Goal: Task Accomplishment & Management: Use online tool/utility

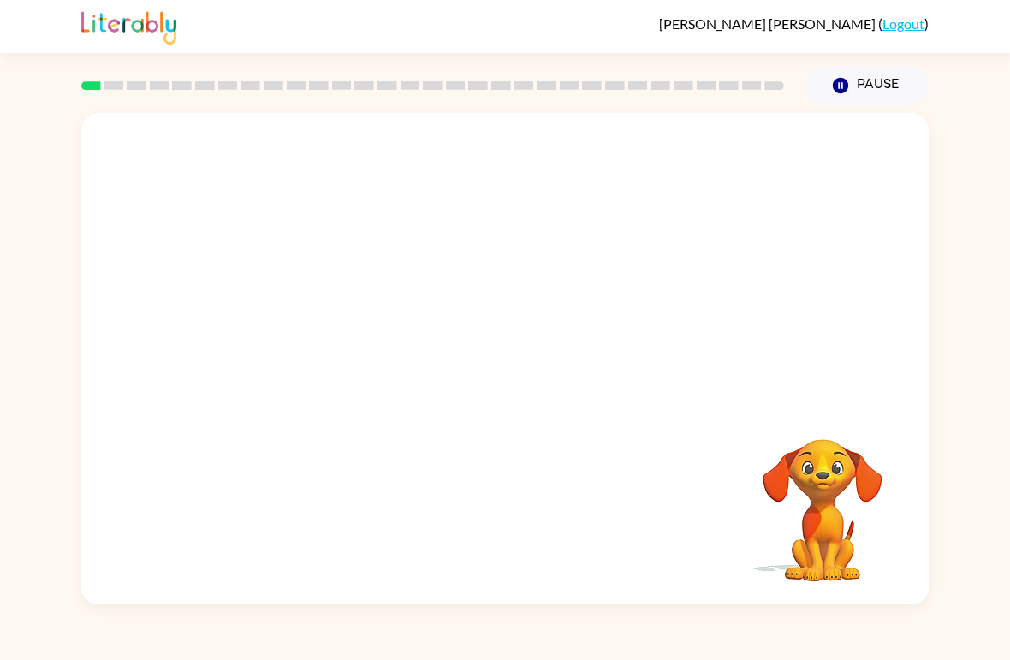
click at [825, 506] on video "Your browser must support playing .mp4 files to use Literably. Please try using…" at bounding box center [822, 498] width 171 height 171
click at [530, 375] on button "button" at bounding box center [505, 367] width 110 height 63
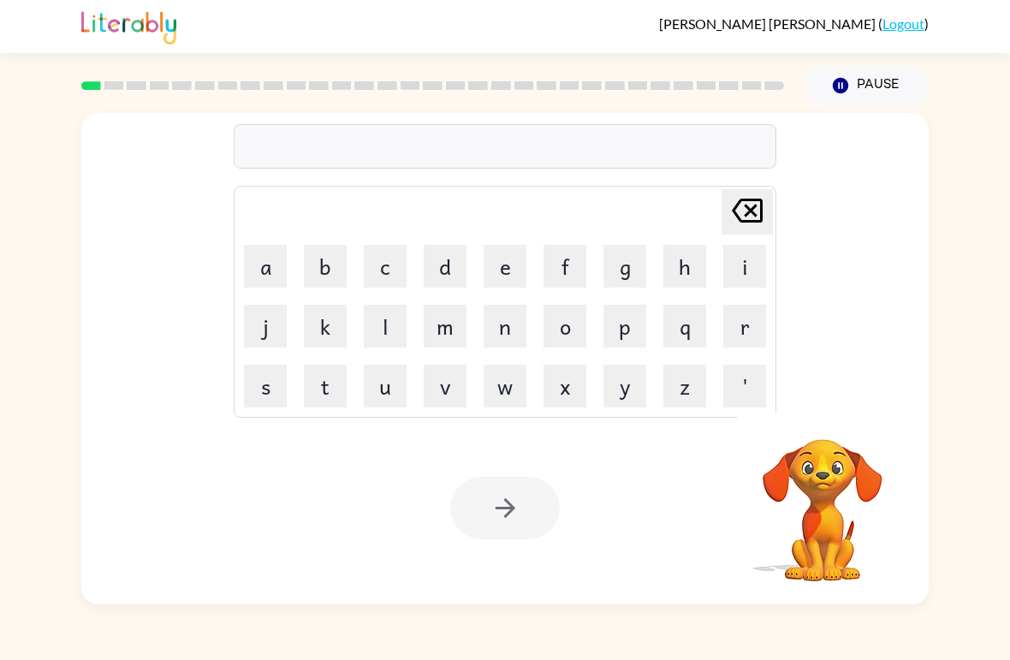
click at [329, 271] on button "b" at bounding box center [325, 266] width 43 height 43
click at [561, 336] on button "o" at bounding box center [565, 326] width 43 height 43
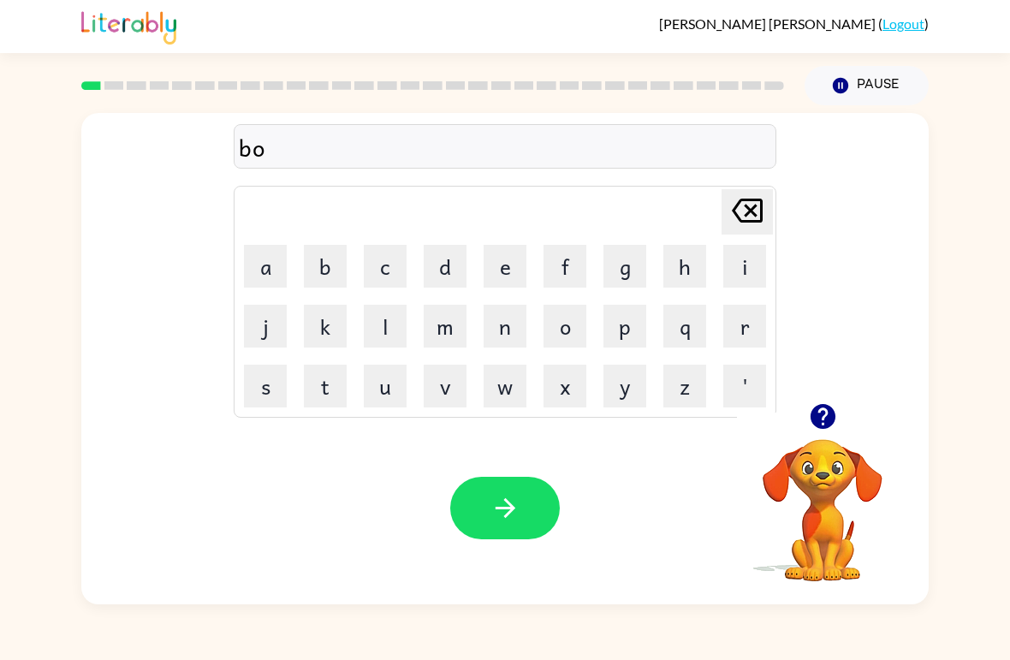
click at [746, 329] on button "r" at bounding box center [744, 326] width 43 height 43
click at [449, 272] on button "d" at bounding box center [445, 266] width 43 height 43
click at [743, 320] on button "r" at bounding box center [744, 326] width 43 height 43
click at [727, 217] on icon "Delete Delete last character input" at bounding box center [747, 210] width 41 height 41
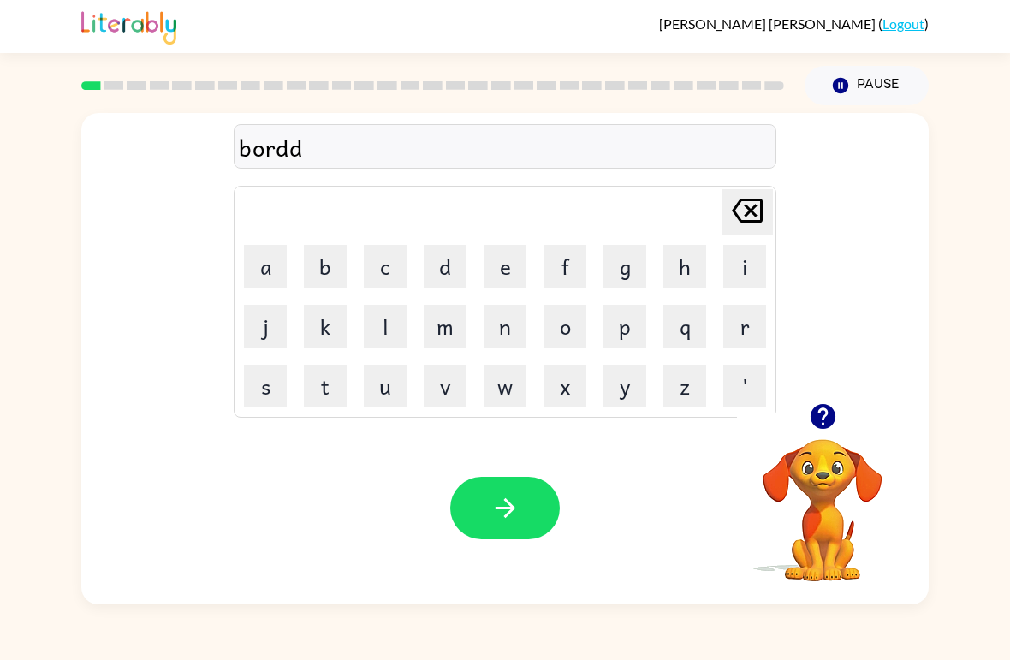
click at [750, 211] on icon at bounding box center [747, 211] width 31 height 24
click at [478, 272] on td "e" at bounding box center [505, 266] width 58 height 58
click at [509, 278] on button "e" at bounding box center [505, 266] width 43 height 43
click at [754, 309] on button "r" at bounding box center [744, 326] width 43 height 43
click at [503, 515] on icon "button" at bounding box center [506, 508] width 30 height 30
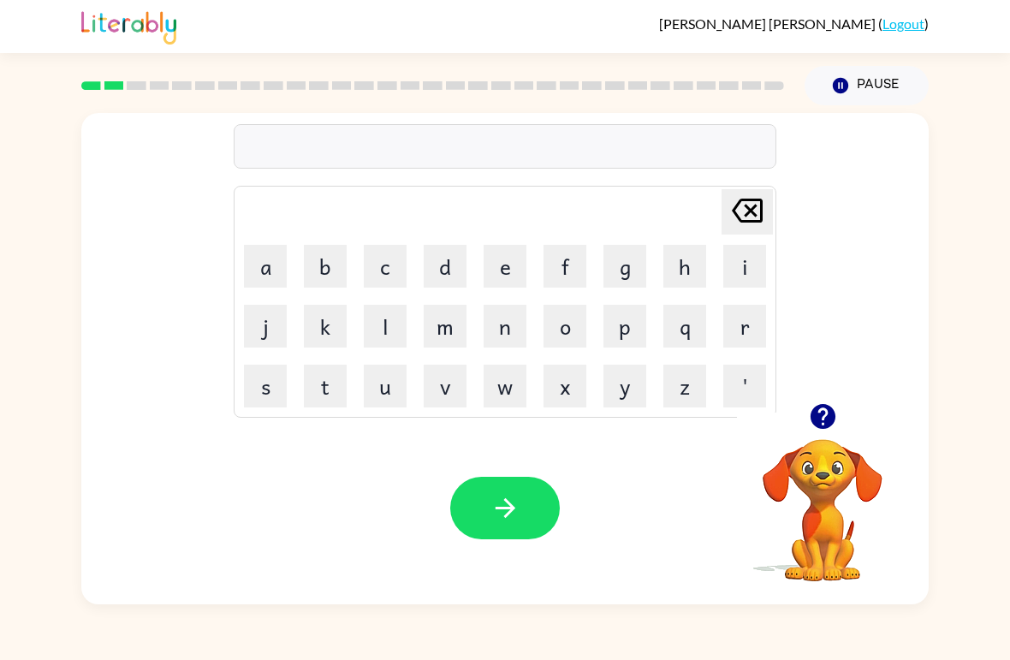
click at [740, 331] on button "r" at bounding box center [744, 326] width 43 height 43
click at [567, 335] on button "o" at bounding box center [565, 326] width 43 height 43
click at [390, 385] on button "u" at bounding box center [385, 386] width 43 height 43
click at [516, 325] on button "n" at bounding box center [505, 326] width 43 height 43
click at [457, 266] on button "d" at bounding box center [445, 266] width 43 height 43
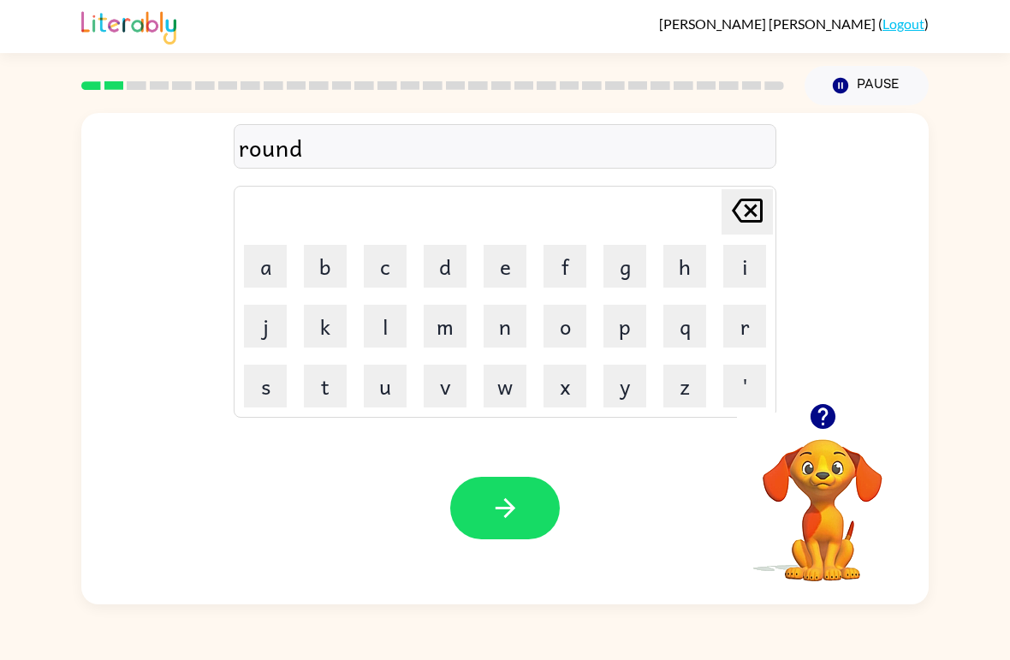
click at [520, 532] on button "button" at bounding box center [505, 508] width 110 height 63
click at [452, 337] on button "m" at bounding box center [445, 326] width 43 height 43
click at [272, 277] on button "a" at bounding box center [265, 266] width 43 height 43
click at [387, 271] on button "c" at bounding box center [385, 266] width 43 height 43
click at [682, 281] on button "h" at bounding box center [685, 266] width 43 height 43
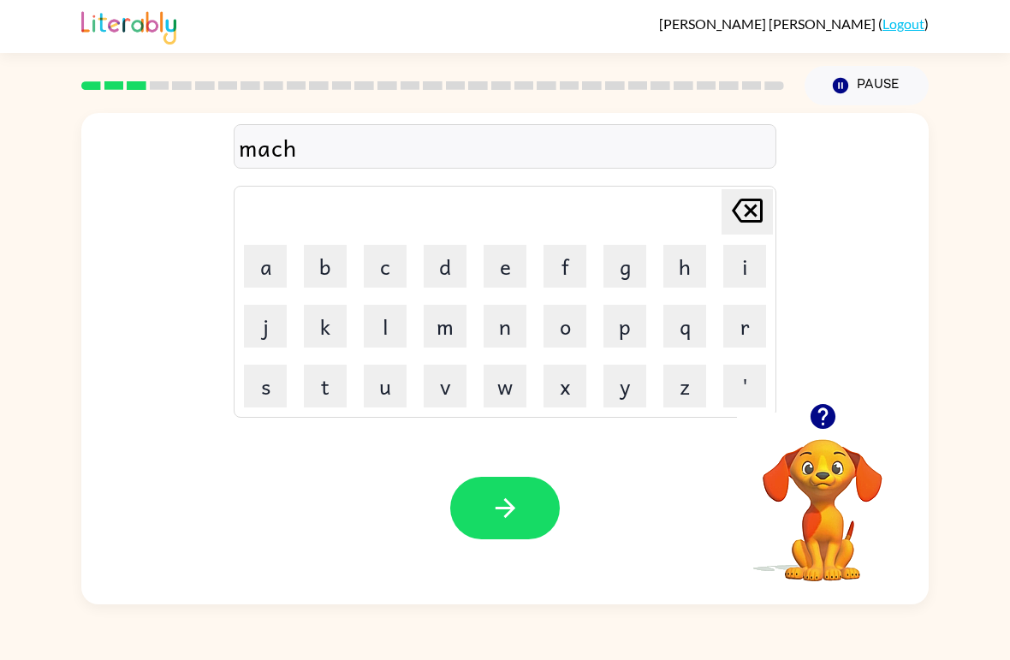
click at [754, 275] on button "i" at bounding box center [744, 266] width 43 height 43
click at [513, 336] on button "n" at bounding box center [505, 326] width 43 height 43
click at [526, 514] on button "button" at bounding box center [505, 508] width 110 height 63
click at [344, 383] on button "t" at bounding box center [325, 386] width 43 height 43
click at [737, 340] on button "r" at bounding box center [744, 326] width 43 height 43
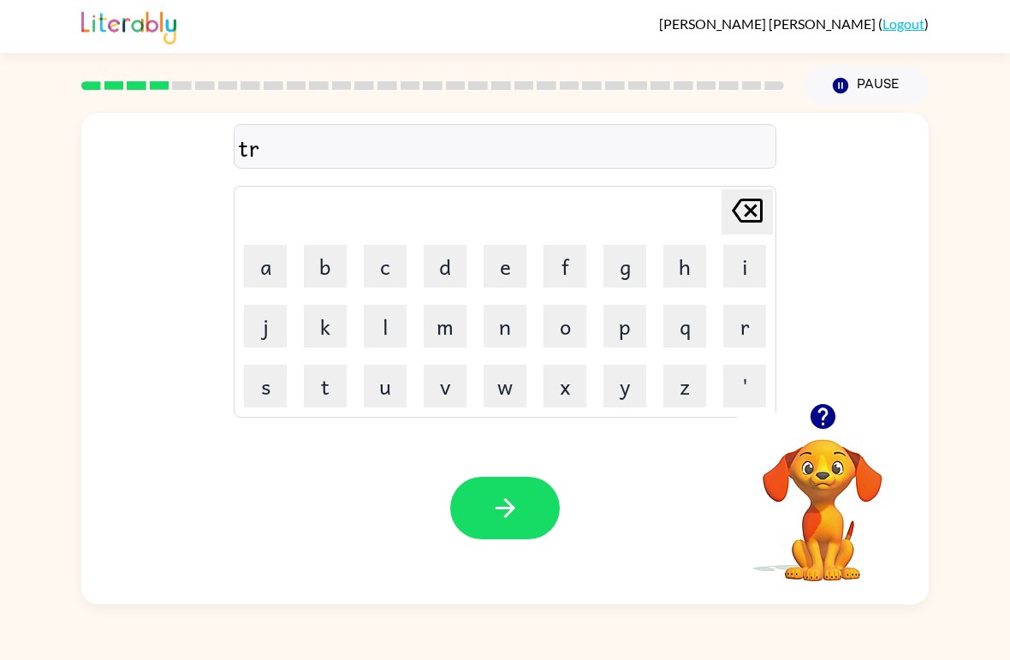
click at [265, 276] on button "a" at bounding box center [265, 266] width 43 height 43
click at [741, 275] on button "i" at bounding box center [744, 266] width 43 height 43
click at [497, 343] on button "n" at bounding box center [505, 326] width 43 height 43
click at [521, 510] on button "button" at bounding box center [505, 508] width 110 height 63
click at [443, 271] on button "d" at bounding box center [445, 266] width 43 height 43
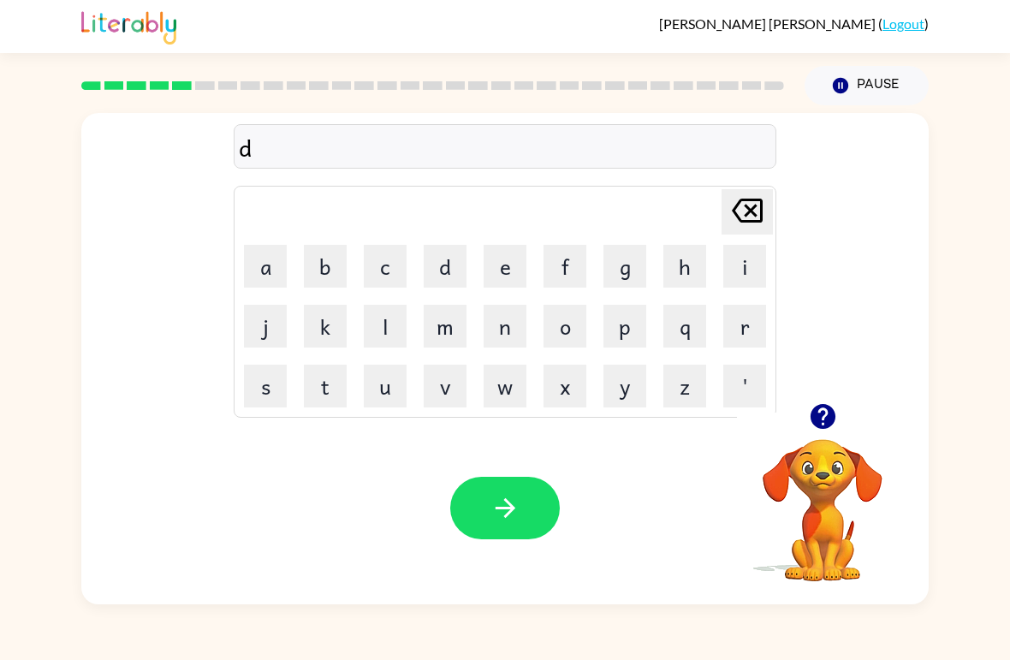
click at [499, 275] on button "e" at bounding box center [505, 266] width 43 height 43
click at [556, 268] on button "f" at bounding box center [565, 266] width 43 height 43
click at [495, 264] on button "e" at bounding box center [505, 266] width 43 height 43
click at [507, 347] on button "n" at bounding box center [505, 326] width 43 height 43
click at [269, 379] on button "s" at bounding box center [265, 386] width 43 height 43
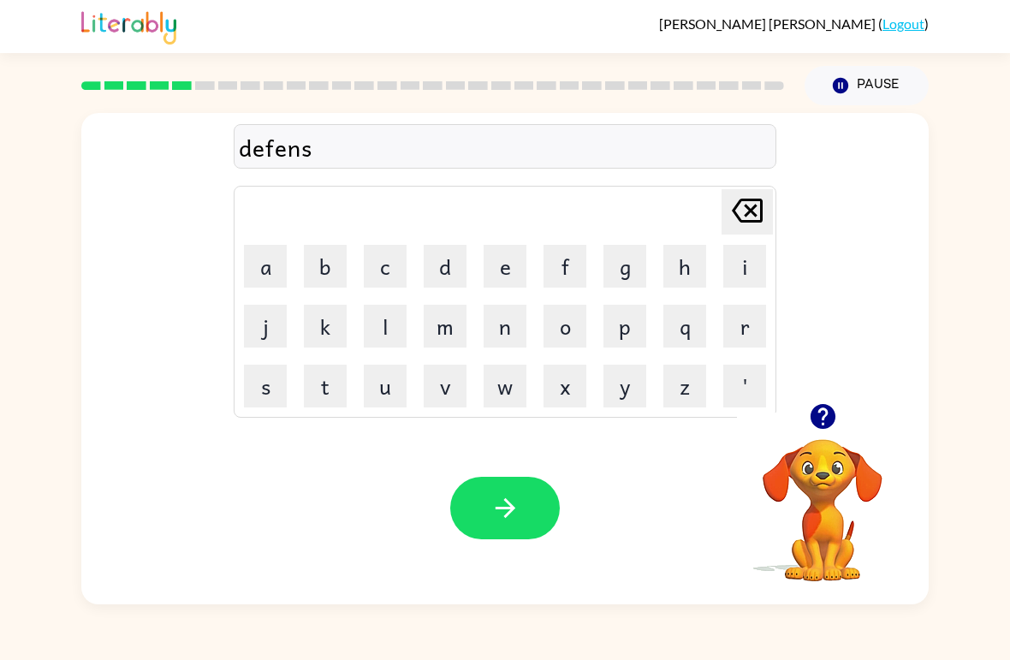
click at [727, 271] on button "i" at bounding box center [744, 266] width 43 height 43
click at [441, 396] on button "v" at bounding box center [445, 386] width 43 height 43
click at [47, 569] on div "defensiv Delete Delete last character input a b c d e f g h i j k l m n o p q r…" at bounding box center [505, 354] width 1010 height 499
click at [497, 510] on icon "button" at bounding box center [506, 508] width 30 height 30
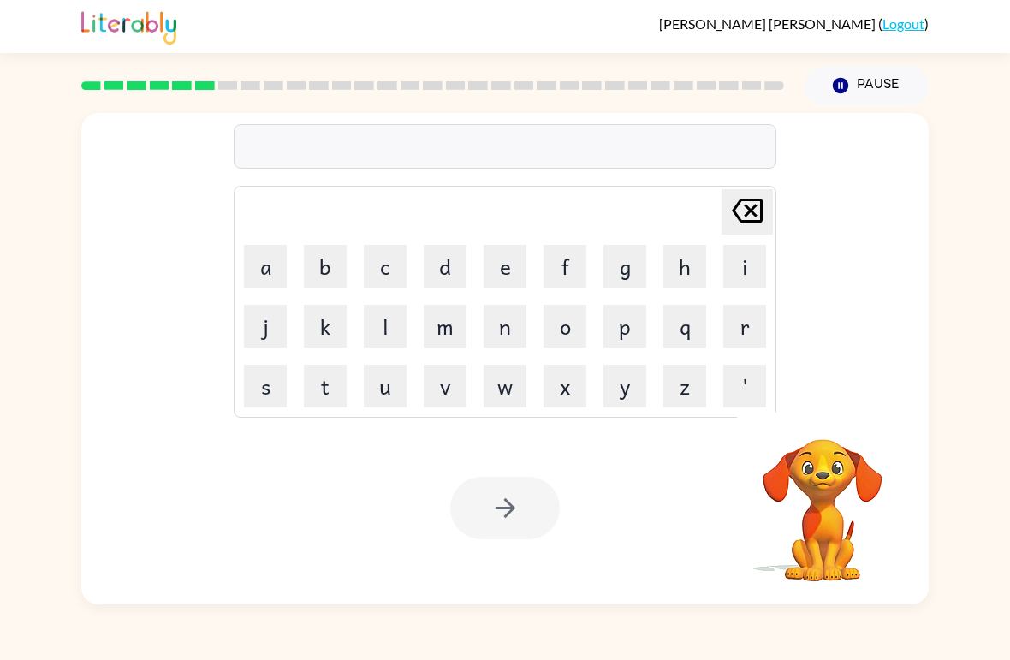
click at [438, 393] on button "v" at bounding box center [445, 386] width 43 height 43
click at [264, 272] on button "a" at bounding box center [265, 266] width 43 height 43
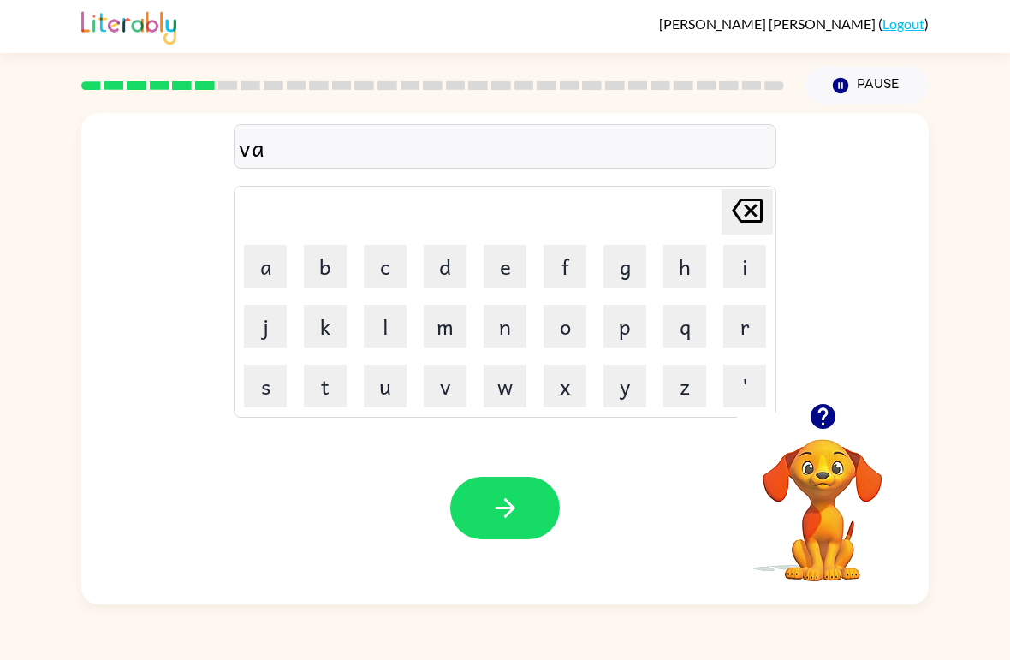
click at [384, 271] on button "c" at bounding box center [385, 266] width 43 height 43
click at [262, 258] on button "a" at bounding box center [265, 266] width 43 height 43
click at [253, 400] on button "s" at bounding box center [265, 386] width 43 height 43
click at [732, 272] on button "i" at bounding box center [744, 266] width 43 height 43
click at [570, 333] on button "o" at bounding box center [565, 326] width 43 height 43
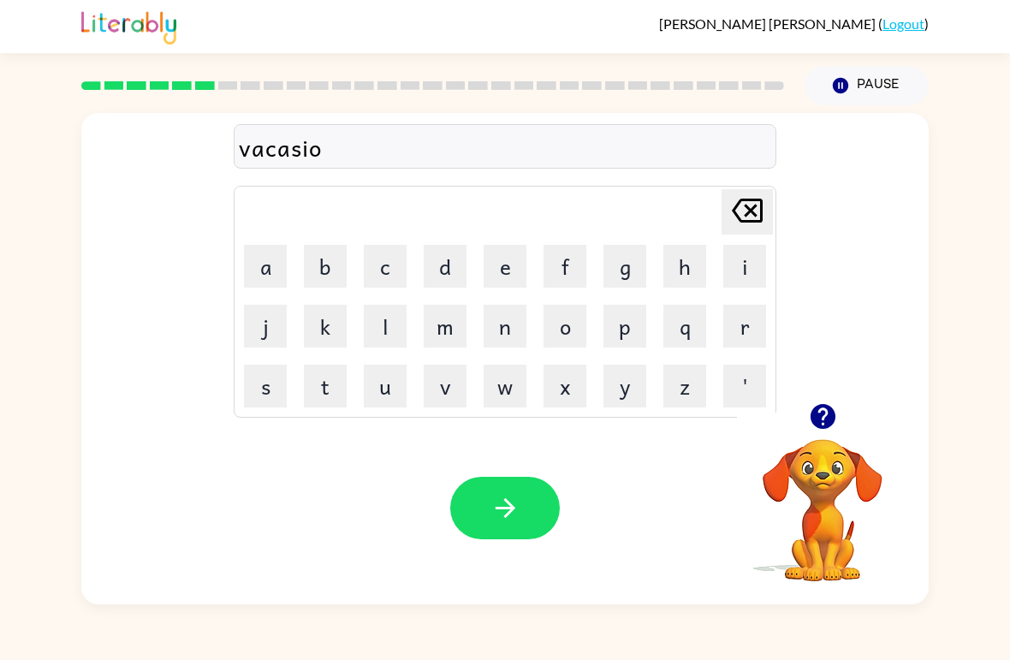
click at [744, 211] on icon "Delete Delete last character input" at bounding box center [747, 210] width 41 height 41
click at [743, 211] on icon "Delete Delete last character input" at bounding box center [747, 210] width 41 height 41
click at [740, 217] on icon "Delete Delete last character input" at bounding box center [747, 210] width 41 height 41
click at [268, 393] on button "s" at bounding box center [265, 386] width 43 height 43
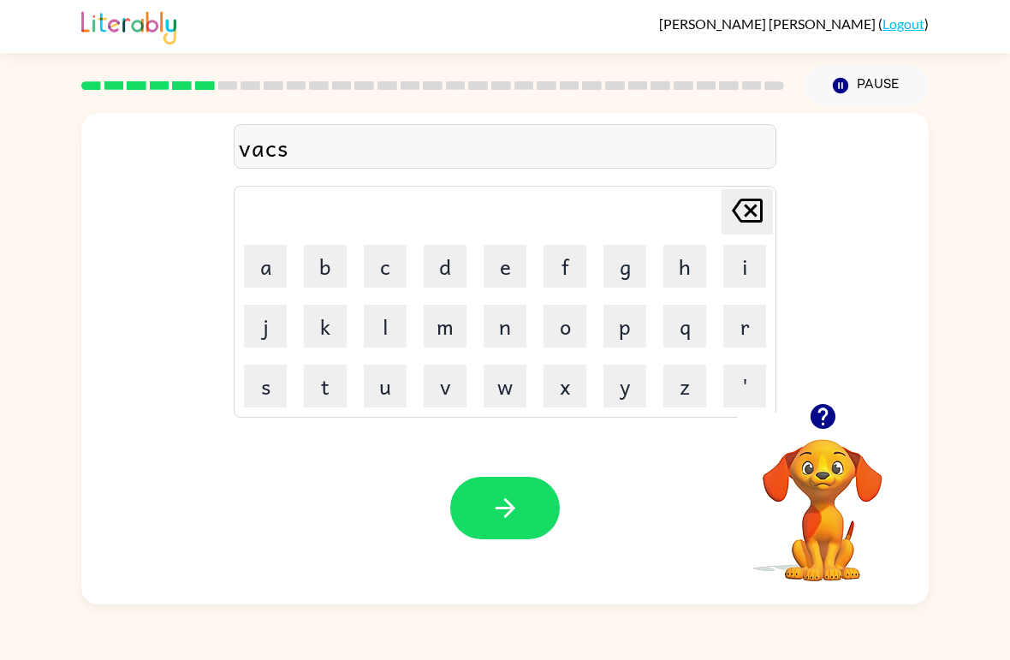
click at [739, 273] on button "i" at bounding box center [744, 266] width 43 height 43
click at [563, 325] on button "o" at bounding box center [565, 326] width 43 height 43
click at [500, 327] on button "n" at bounding box center [505, 326] width 43 height 43
click at [526, 514] on button "button" at bounding box center [505, 508] width 110 height 63
click at [627, 338] on button "p" at bounding box center [625, 326] width 43 height 43
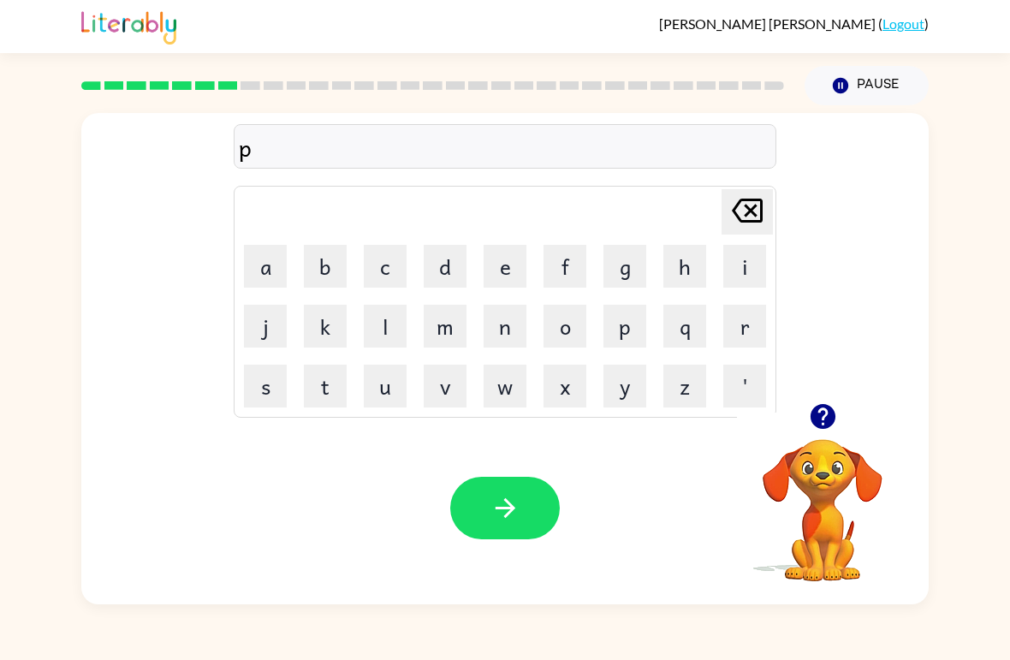
click at [371, 390] on button "u" at bounding box center [385, 386] width 43 height 43
click at [437, 265] on button "d" at bounding box center [445, 266] width 43 height 43
click at [497, 278] on button "e" at bounding box center [505, 266] width 43 height 43
click at [366, 313] on button "l" at bounding box center [385, 326] width 43 height 43
click at [545, 512] on button "button" at bounding box center [505, 508] width 110 height 63
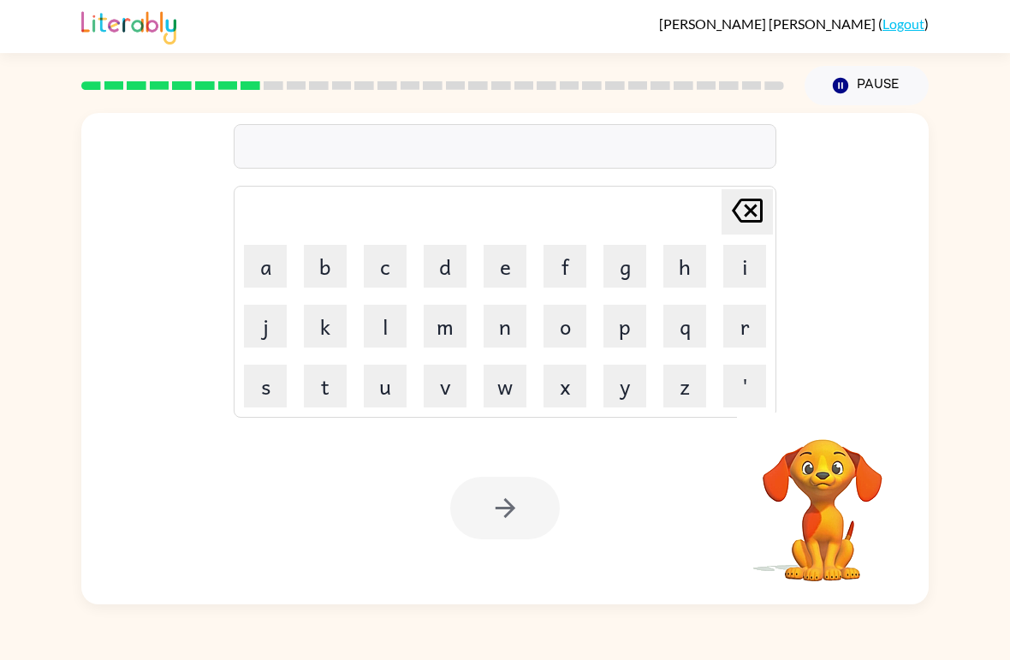
click at [445, 341] on button "m" at bounding box center [445, 326] width 43 height 43
click at [726, 277] on button "i" at bounding box center [744, 266] width 43 height 43
click at [749, 326] on button "r" at bounding box center [744, 326] width 43 height 43
click at [746, 277] on button "i" at bounding box center [744, 266] width 43 height 43
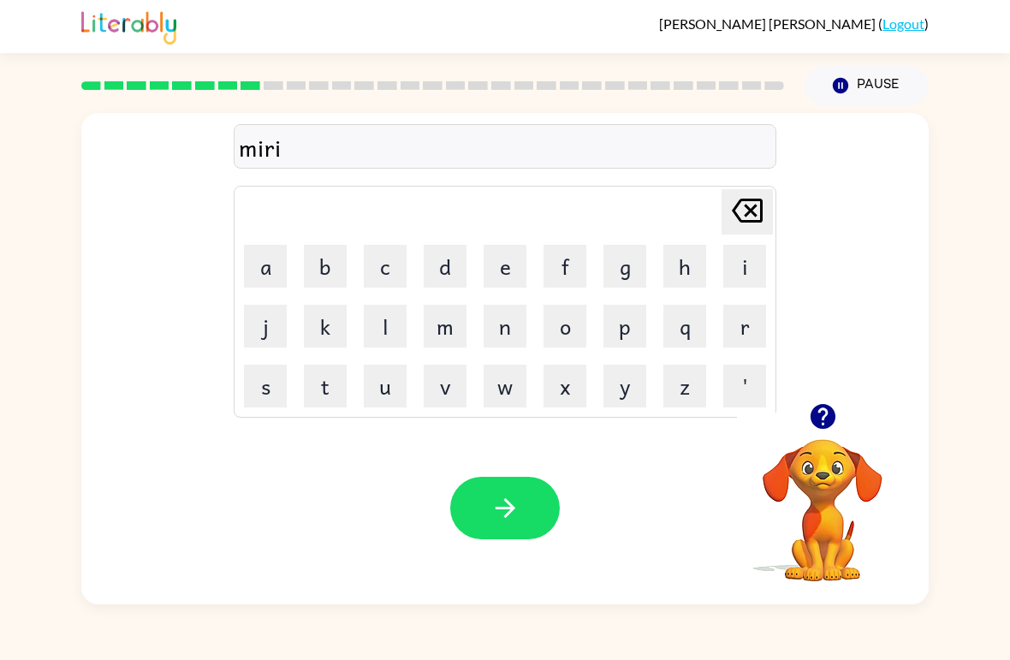
click at [381, 270] on button "c" at bounding box center [385, 266] width 43 height 43
click at [263, 265] on button "a" at bounding box center [265, 266] width 43 height 43
click at [379, 326] on button "l" at bounding box center [385, 326] width 43 height 43
click at [539, 520] on button "button" at bounding box center [505, 508] width 110 height 63
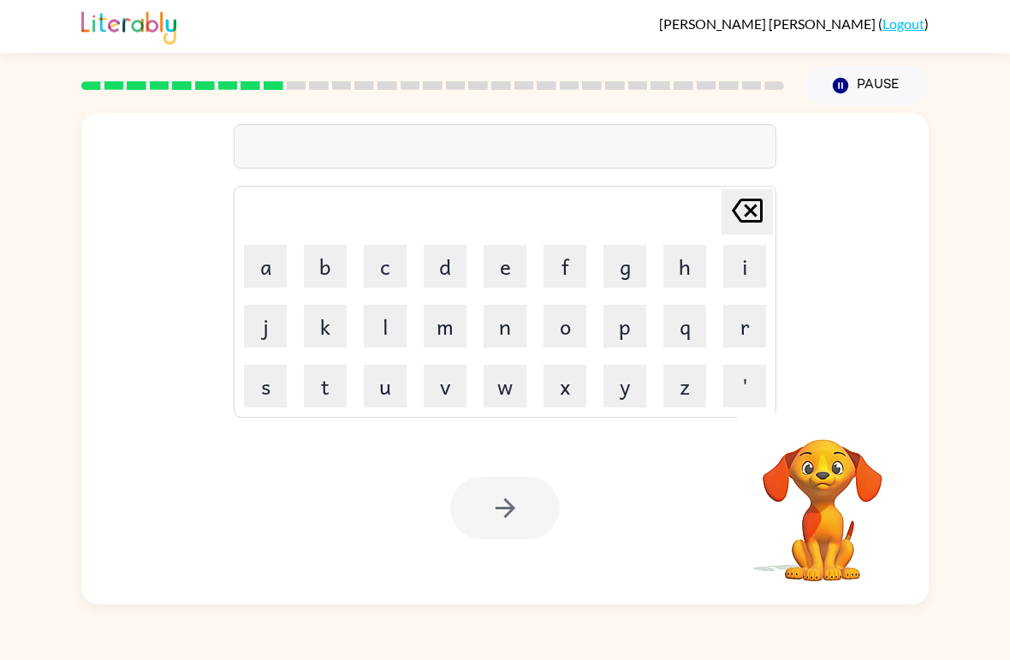
click at [452, 330] on button "m" at bounding box center [445, 326] width 43 height 43
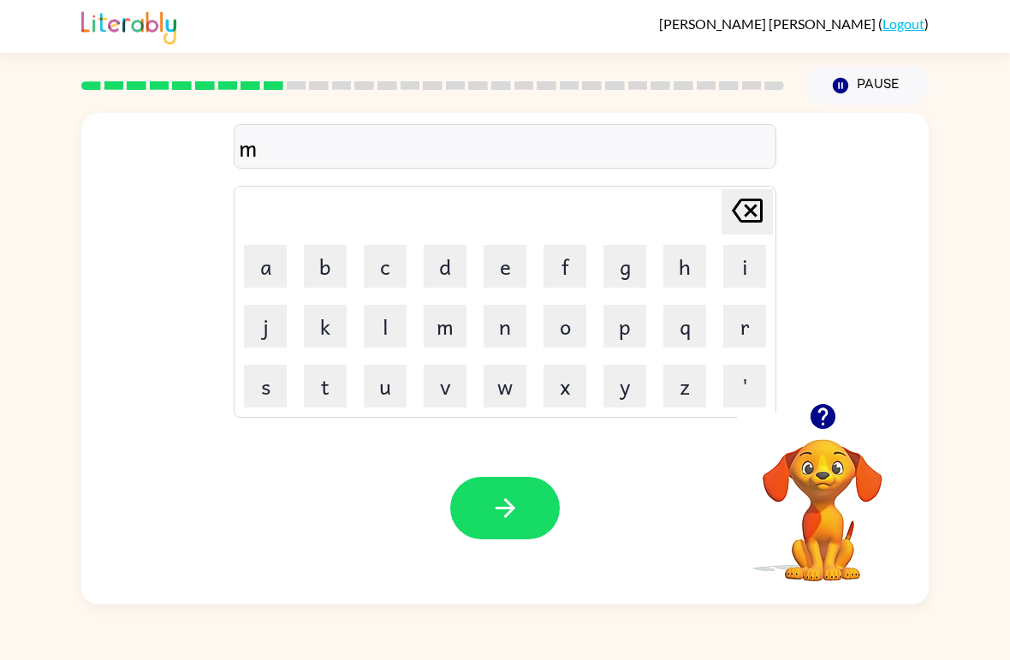
click at [734, 263] on button "i" at bounding box center [744, 266] width 43 height 43
click at [449, 261] on button "d" at bounding box center [445, 266] width 43 height 43
click at [452, 338] on button "m" at bounding box center [445, 326] width 43 height 43
click at [551, 342] on button "o" at bounding box center [565, 326] width 43 height 43
click at [745, 333] on button "r" at bounding box center [744, 326] width 43 height 43
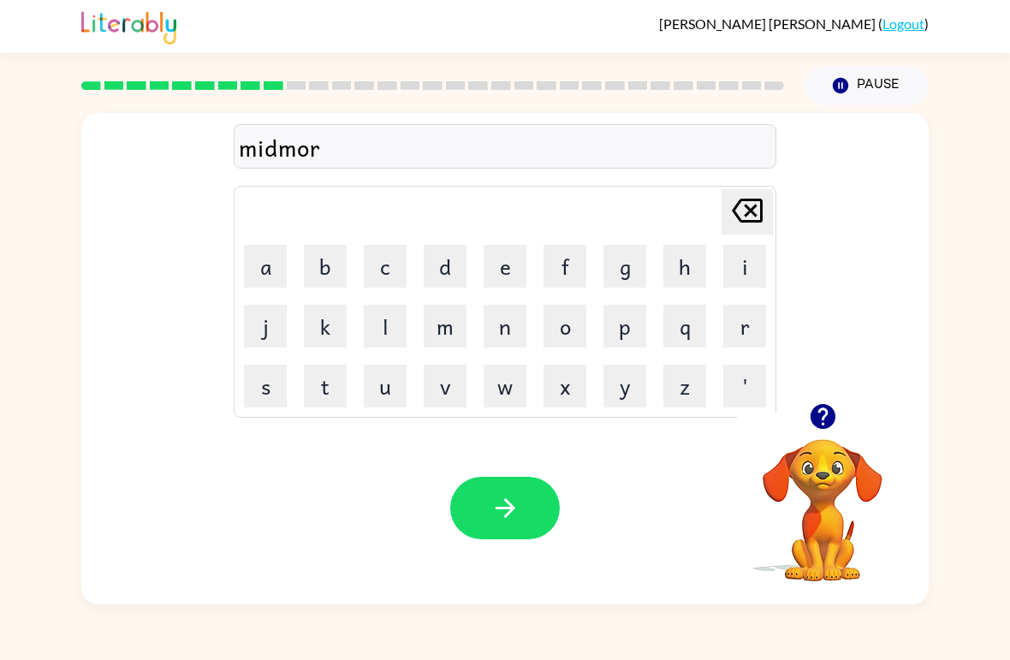
click at [513, 335] on button "n" at bounding box center [505, 326] width 43 height 43
click at [737, 275] on button "i" at bounding box center [744, 266] width 43 height 43
click at [504, 345] on button "n" at bounding box center [505, 326] width 43 height 43
click at [1004, 549] on div "midmornin Delete Delete last character input a b c d e f g h i j k l m n o p q …" at bounding box center [505, 354] width 1010 height 499
click at [622, 273] on button "g" at bounding box center [625, 266] width 43 height 43
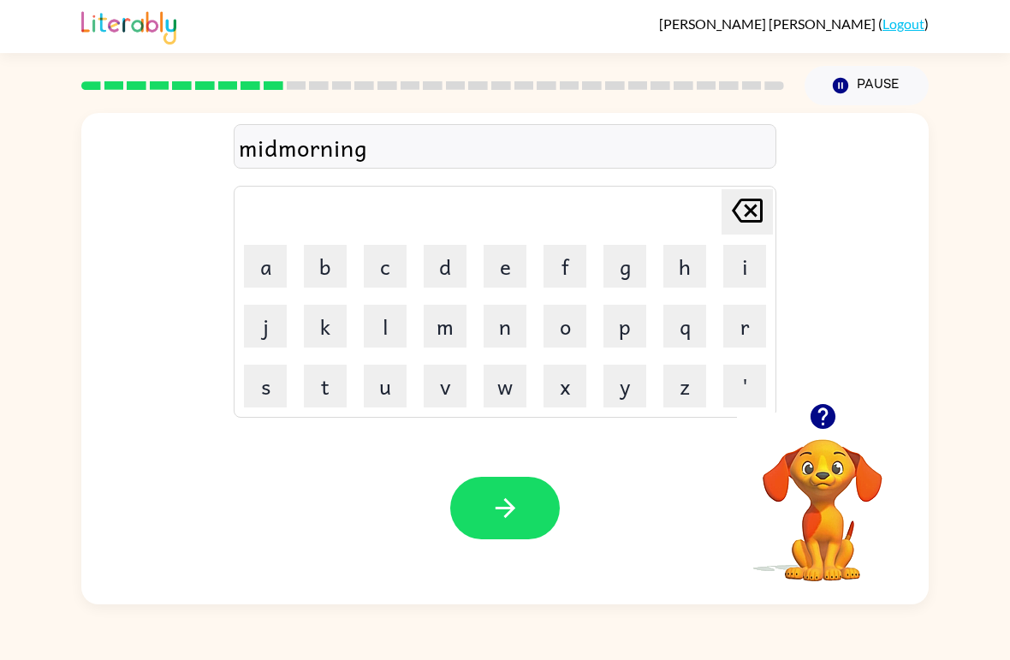
click at [529, 499] on button "button" at bounding box center [505, 508] width 110 height 63
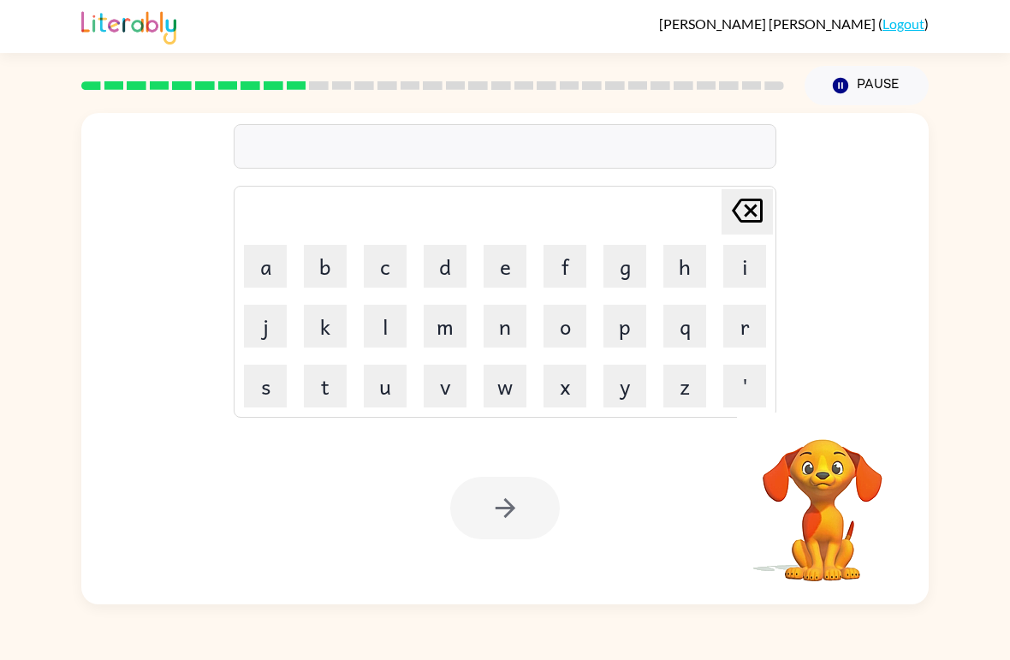
click at [451, 282] on button "d" at bounding box center [445, 266] width 43 height 43
click at [735, 256] on button "i" at bounding box center [744, 266] width 43 height 43
click at [263, 390] on button "s" at bounding box center [265, 386] width 43 height 43
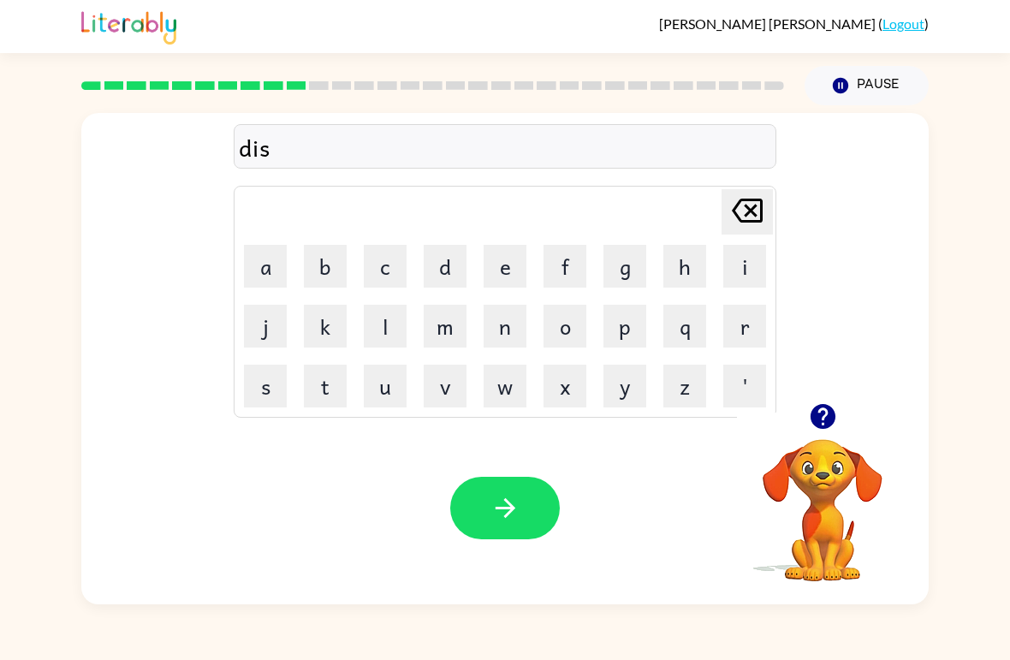
click at [319, 399] on button "t" at bounding box center [325, 386] width 43 height 43
click at [746, 329] on button "r" at bounding box center [744, 326] width 43 height 43
click at [372, 397] on button "u" at bounding box center [385, 386] width 43 height 43
click at [257, 392] on button "s" at bounding box center [265, 386] width 43 height 43
click at [313, 405] on button "t" at bounding box center [325, 386] width 43 height 43
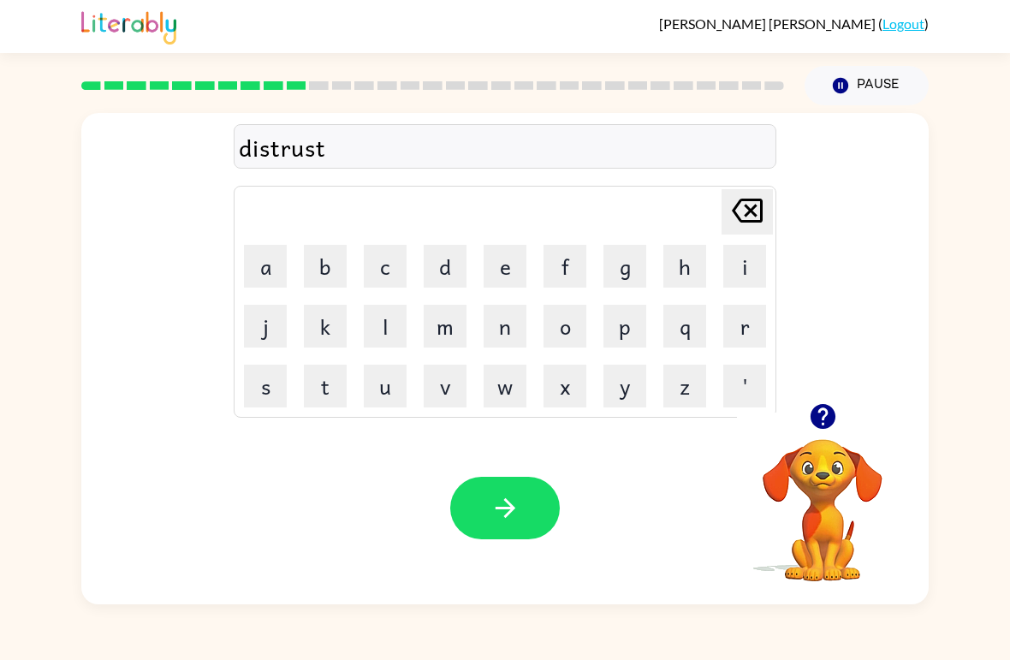
click at [534, 507] on button "button" at bounding box center [505, 508] width 110 height 63
click at [737, 328] on button "r" at bounding box center [744, 326] width 43 height 43
click at [579, 330] on button "o" at bounding box center [565, 326] width 43 height 43
click at [263, 255] on button "a" at bounding box center [265, 266] width 43 height 43
click at [438, 276] on button "d" at bounding box center [445, 266] width 43 height 43
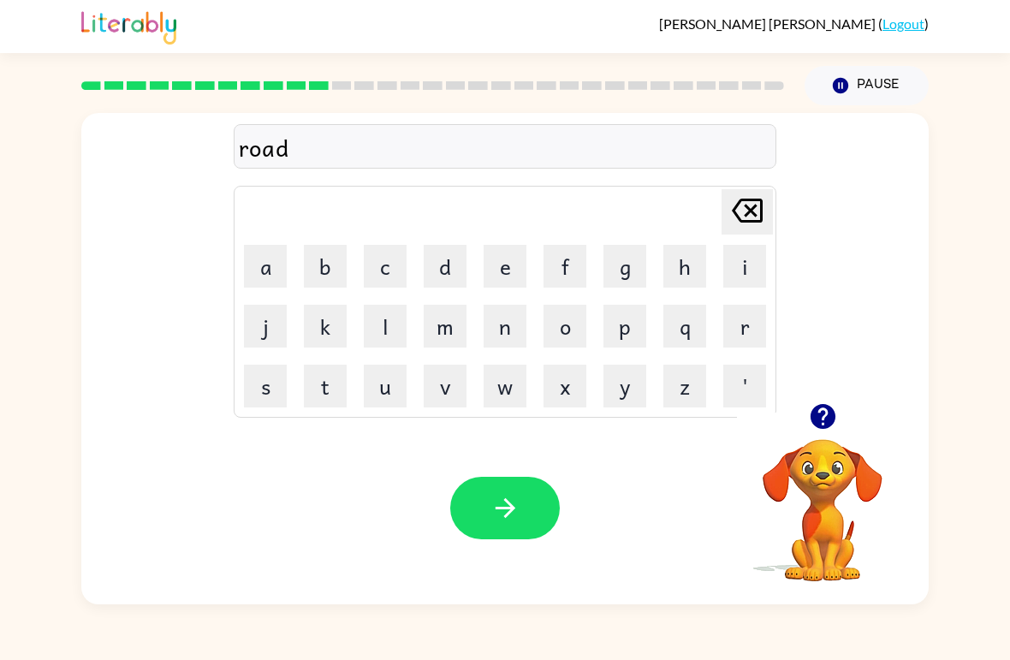
click at [555, 507] on button "button" at bounding box center [505, 508] width 110 height 63
click at [374, 396] on button "u" at bounding box center [385, 386] width 43 height 43
click at [625, 345] on button "p" at bounding box center [625, 326] width 43 height 43
click at [622, 274] on button "g" at bounding box center [625, 266] width 43 height 43
click at [741, 319] on button "r" at bounding box center [744, 326] width 43 height 43
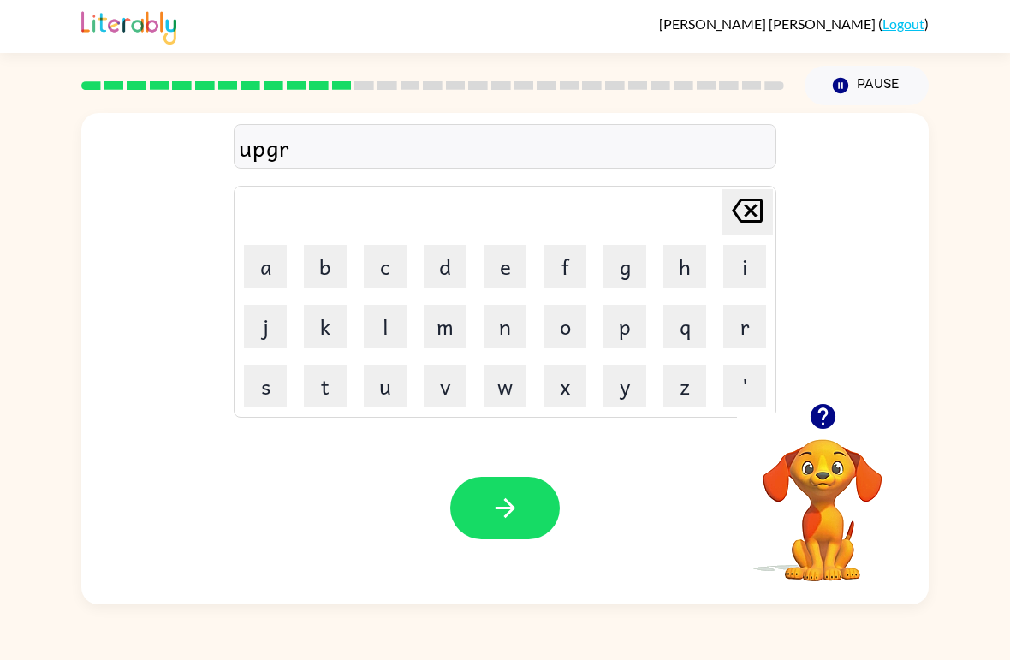
click at [270, 283] on button "a" at bounding box center [265, 266] width 43 height 43
click at [449, 271] on button "d" at bounding box center [445, 266] width 43 height 43
click at [13, 241] on div "upgrad Delete Delete last character input a b c d e f g h i j k l m n o p q r s…" at bounding box center [505, 354] width 1010 height 499
click at [494, 283] on button "e" at bounding box center [505, 266] width 43 height 43
click at [488, 492] on button "button" at bounding box center [505, 508] width 110 height 63
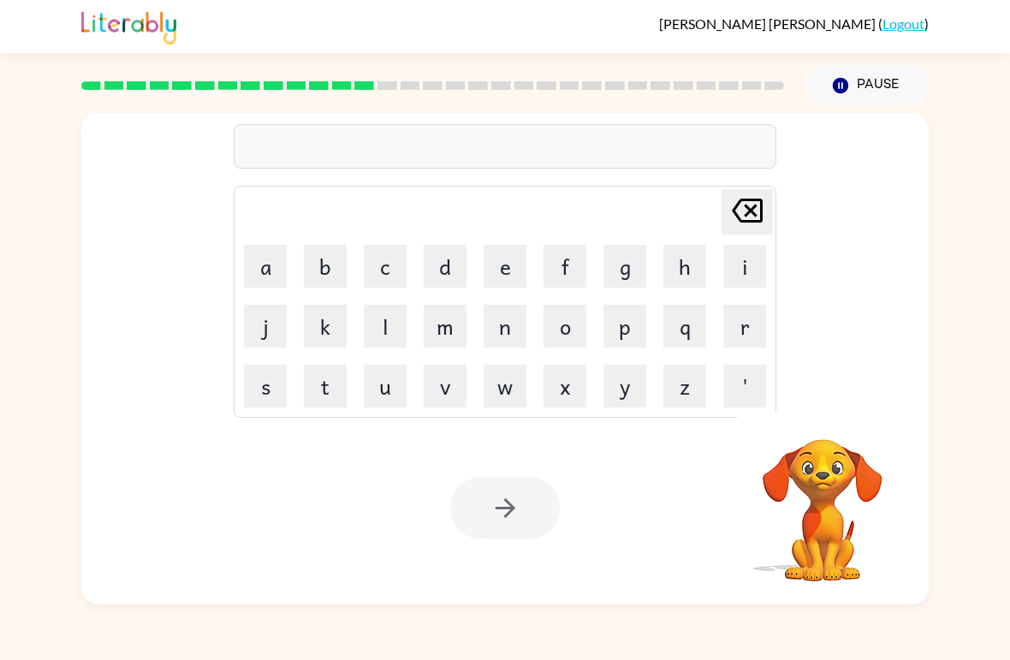
click at [460, 336] on button "m" at bounding box center [445, 326] width 43 height 43
click at [269, 275] on button "a" at bounding box center [265, 266] width 43 height 43
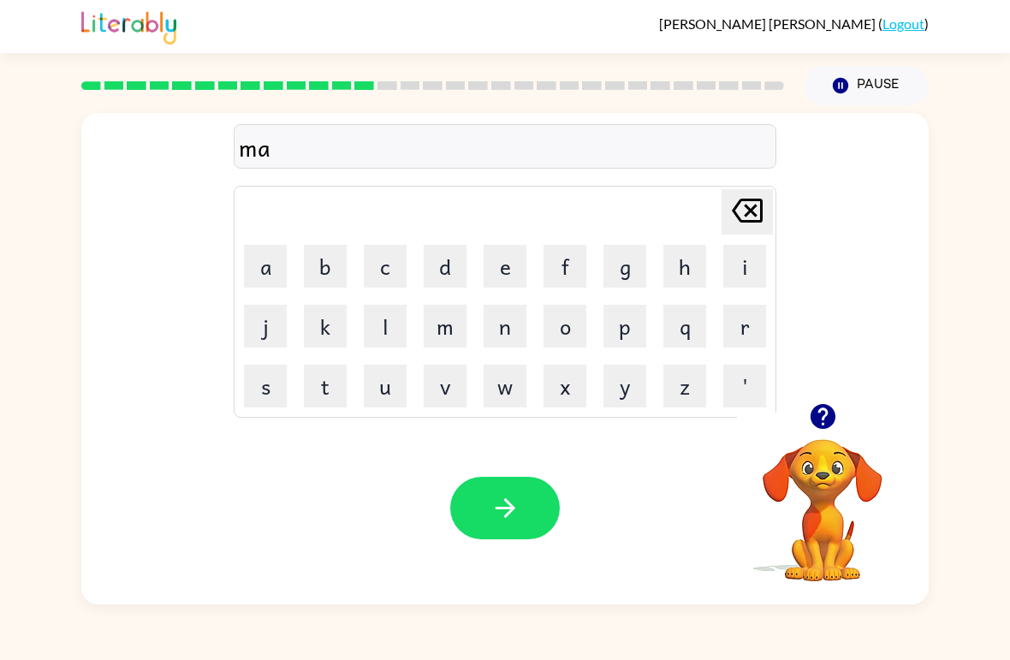
click at [515, 330] on button "n" at bounding box center [505, 326] width 43 height 43
click at [500, 266] on button "e" at bounding box center [505, 266] width 43 height 43
click at [266, 396] on button "s" at bounding box center [265, 386] width 43 height 43
click at [523, 510] on button "button" at bounding box center [505, 508] width 110 height 63
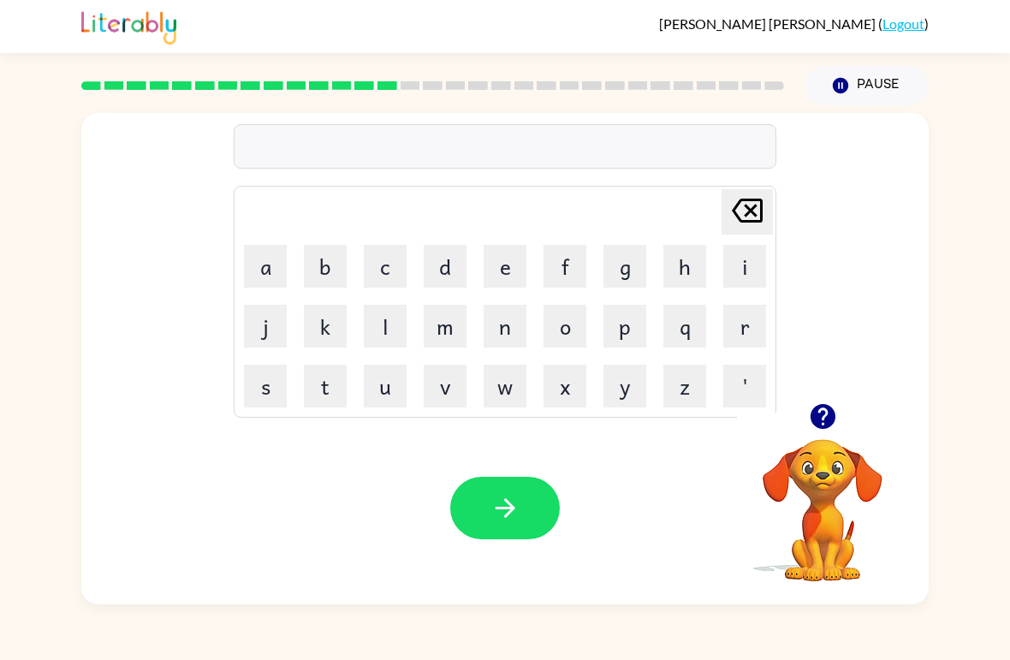
click at [455, 327] on button "m" at bounding box center [445, 326] width 43 height 43
click at [745, 279] on button "i" at bounding box center [744, 266] width 43 height 43
click at [257, 398] on button "s" at bounding box center [265, 386] width 43 height 43
click at [250, 385] on button "s" at bounding box center [265, 386] width 43 height 43
click at [323, 262] on button "b" at bounding box center [325, 266] width 43 height 43
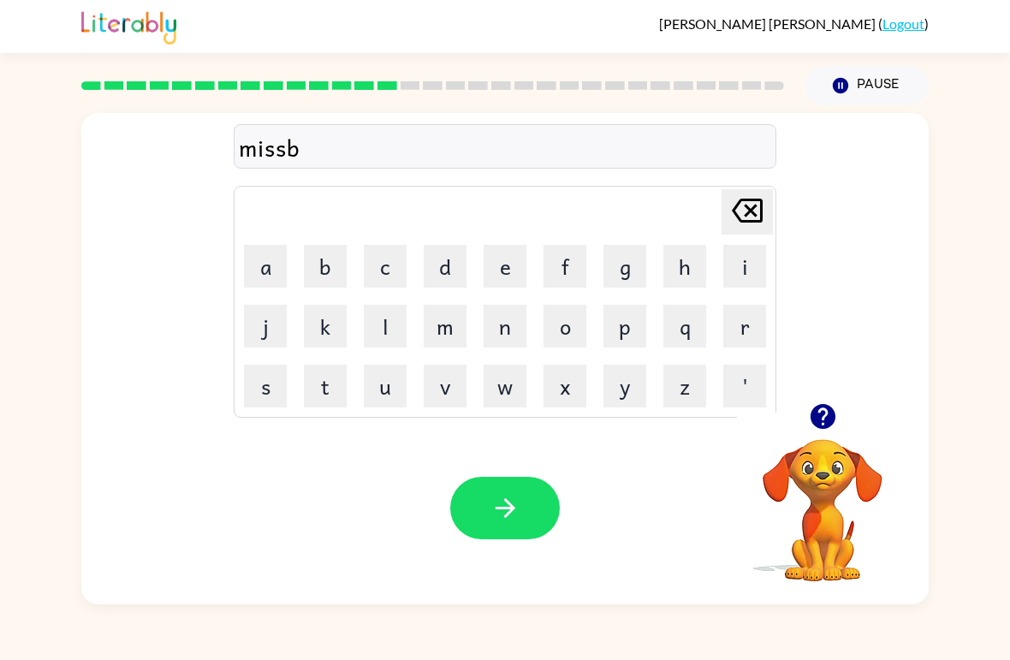
click at [580, 332] on button "o" at bounding box center [565, 326] width 43 height 43
click at [500, 344] on button "n" at bounding box center [505, 326] width 43 height 43
click at [566, 342] on button "o" at bounding box center [565, 326] width 43 height 43
click at [259, 383] on button "s" at bounding box center [265, 386] width 43 height 43
click at [527, 512] on button "button" at bounding box center [505, 508] width 110 height 63
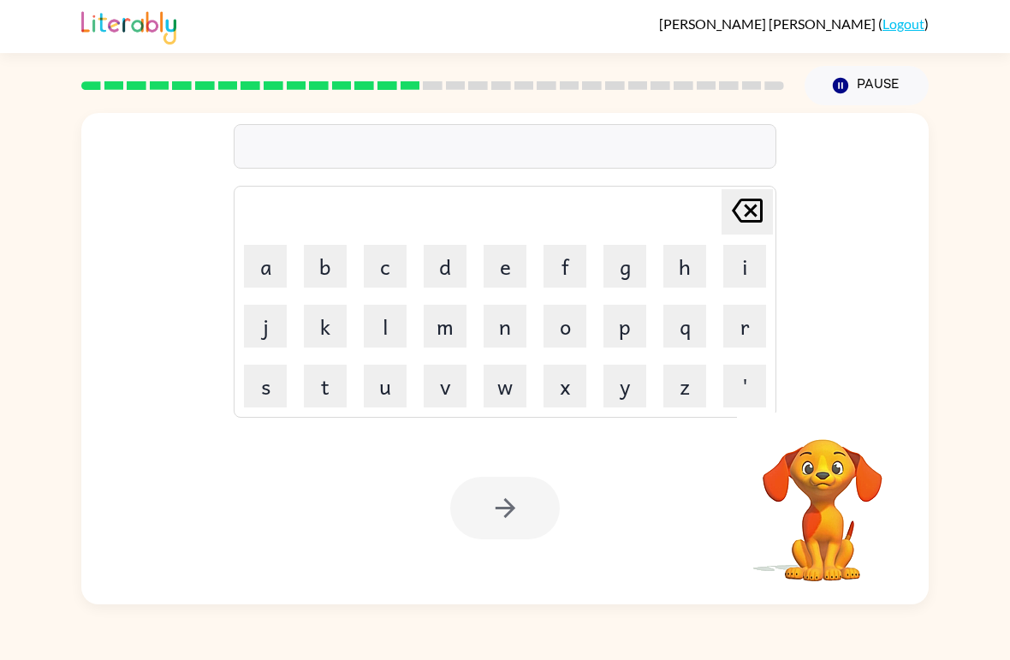
click at [268, 393] on button "s" at bounding box center [265, 386] width 43 height 43
click at [735, 334] on button "r" at bounding box center [744, 326] width 43 height 43
click at [580, 318] on button "o" at bounding box center [565, 326] width 43 height 43
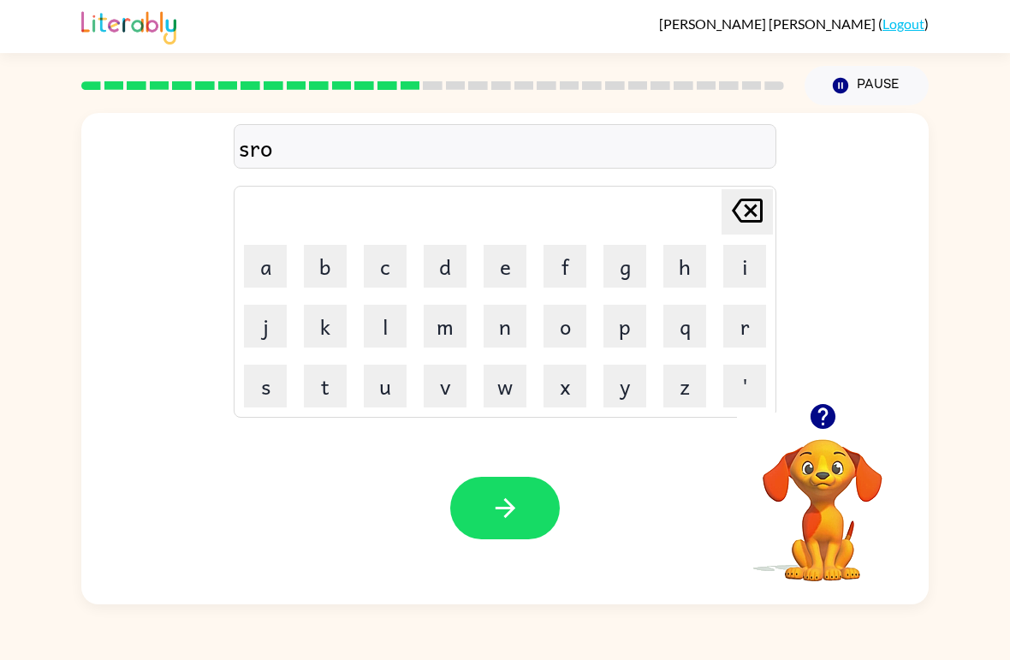
click at [445, 322] on button "m" at bounding box center [445, 326] width 43 height 43
click at [497, 511] on icon "button" at bounding box center [506, 508] width 30 height 30
click at [813, 501] on video "Your browser must support playing .mp4 files to use Literably. Please try using…" at bounding box center [822, 498] width 171 height 171
click at [829, 418] on icon "button" at bounding box center [822, 416] width 25 height 25
click at [748, 338] on button "r" at bounding box center [744, 326] width 43 height 43
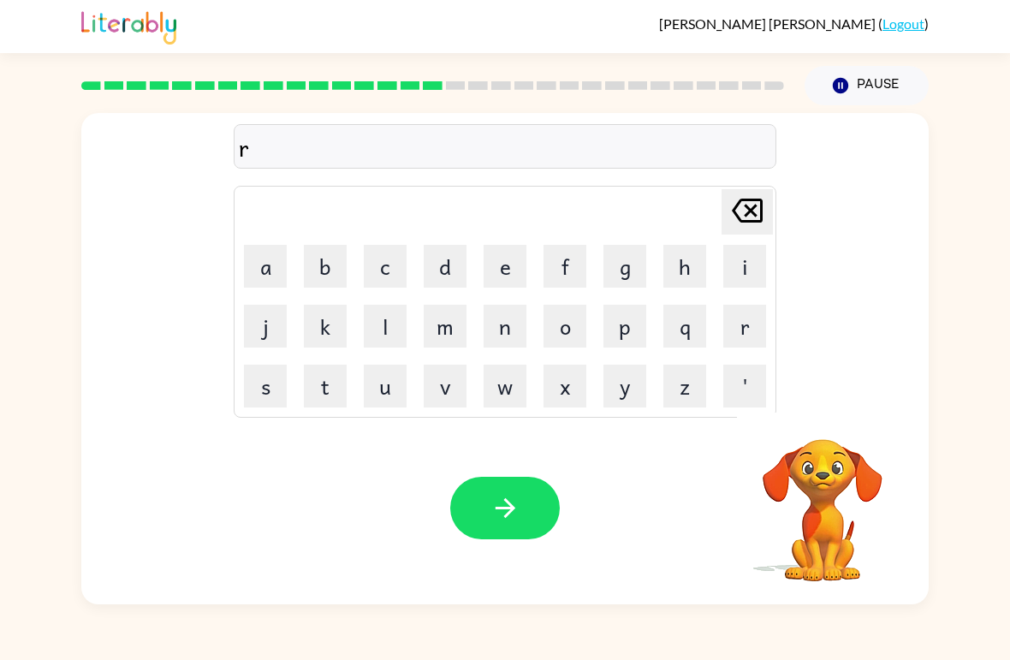
click at [269, 265] on button "a" at bounding box center [265, 266] width 43 height 43
click at [441, 326] on button "m" at bounding box center [445, 326] width 43 height 43
click at [910, 624] on div "Isabella Alonso-Garcia ( Logout ) Pause Pause ram Delete Delete last character …" at bounding box center [505, 330] width 1010 height 660
click at [505, 271] on button "e" at bounding box center [505, 266] width 43 height 43
click at [532, 514] on button "button" at bounding box center [505, 508] width 110 height 63
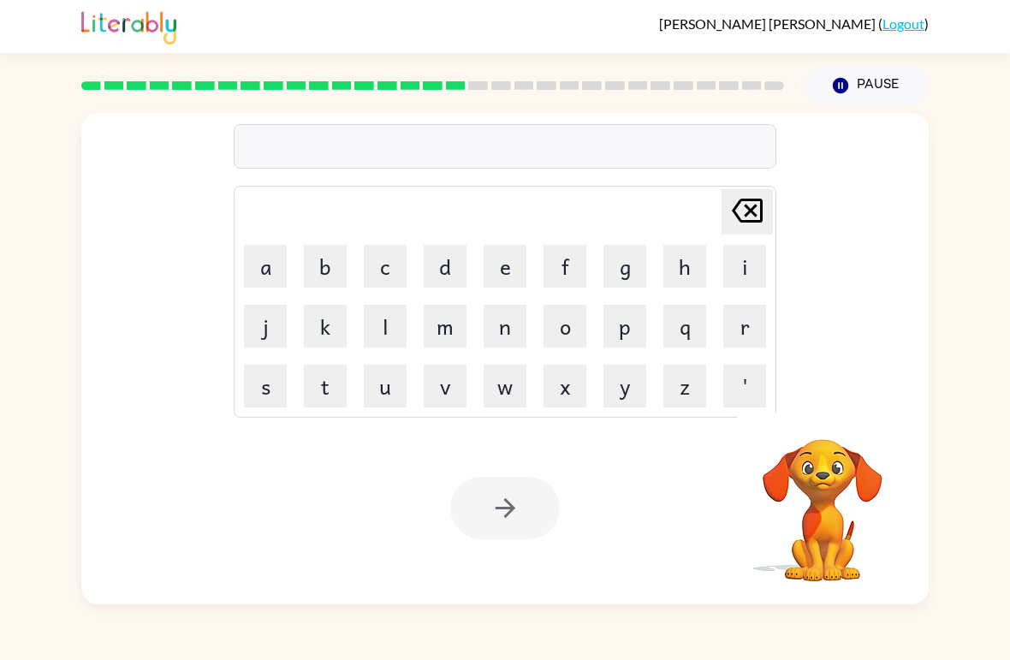
click at [327, 263] on button "b" at bounding box center [325, 266] width 43 height 43
click at [743, 266] on button "i" at bounding box center [744, 266] width 43 height 43
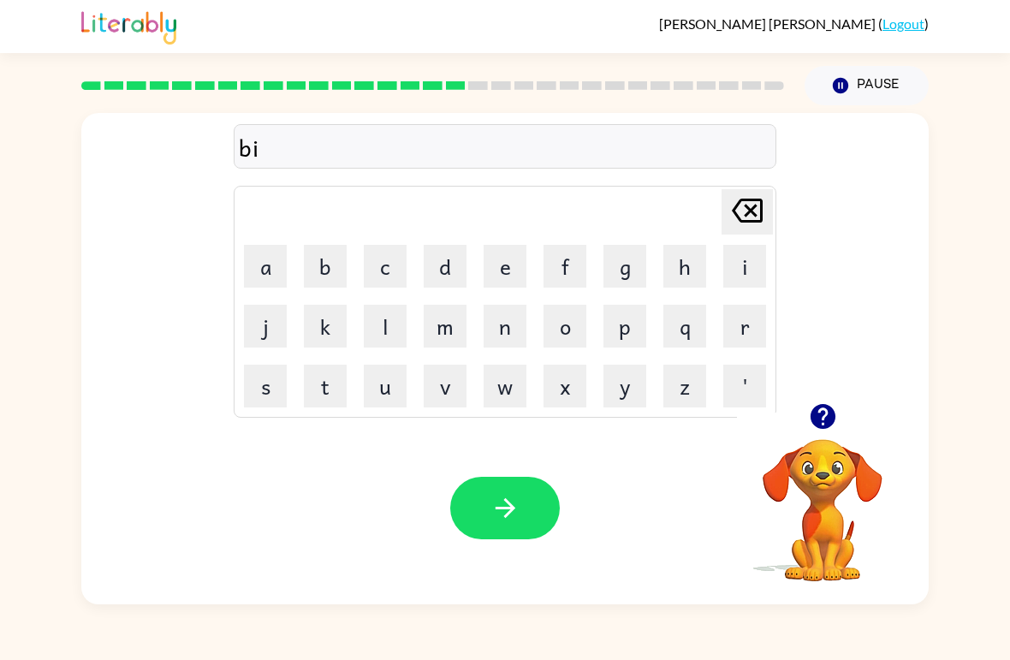
click at [455, 339] on button "m" at bounding box center [445, 326] width 43 height 43
click at [759, 269] on button "i" at bounding box center [744, 266] width 43 height 43
click at [515, 338] on button "n" at bounding box center [505, 326] width 43 height 43
click at [634, 275] on button "g" at bounding box center [625, 266] width 43 height 43
click at [501, 504] on icon "button" at bounding box center [506, 508] width 30 height 30
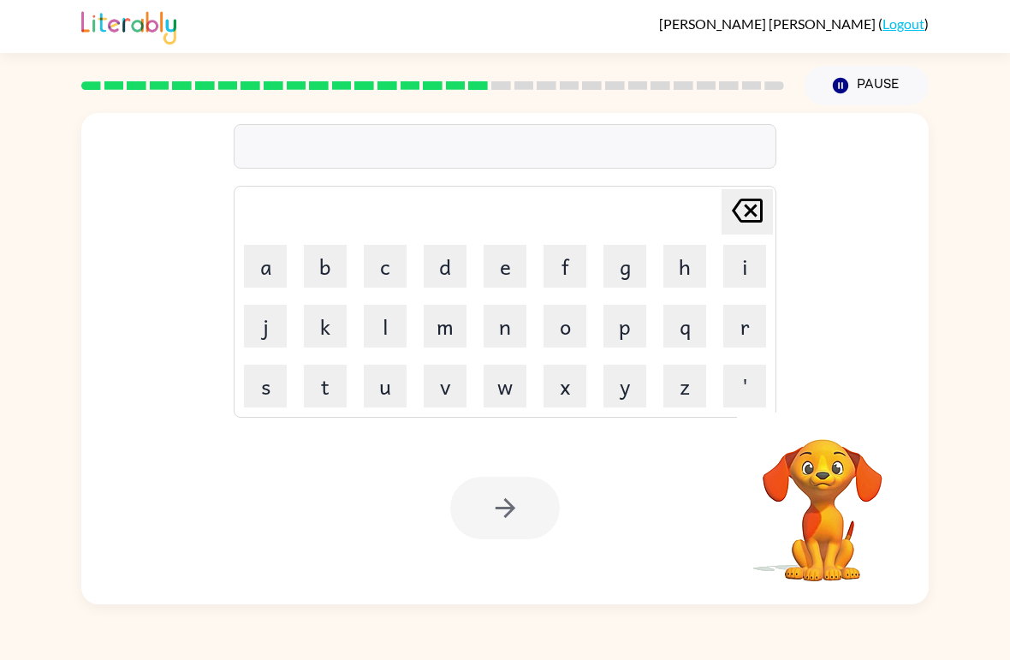
click at [743, 330] on button "r" at bounding box center [744, 326] width 43 height 43
click at [753, 264] on button "i" at bounding box center [744, 266] width 43 height 43
click at [258, 396] on button "s" at bounding box center [265, 386] width 43 height 43
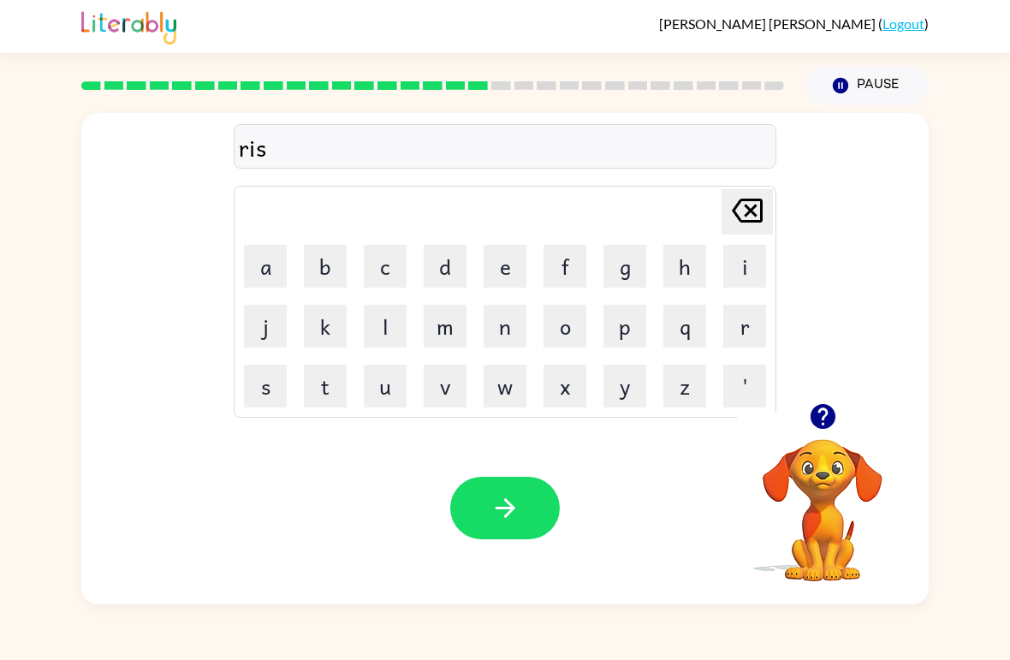
click at [317, 316] on button "k" at bounding box center [325, 326] width 43 height 43
click at [733, 259] on button "i" at bounding box center [744, 266] width 43 height 43
click at [510, 267] on button "e" at bounding box center [505, 266] width 43 height 43
click at [260, 390] on button "s" at bounding box center [265, 386] width 43 height 43
click at [342, 383] on button "t" at bounding box center [325, 386] width 43 height 43
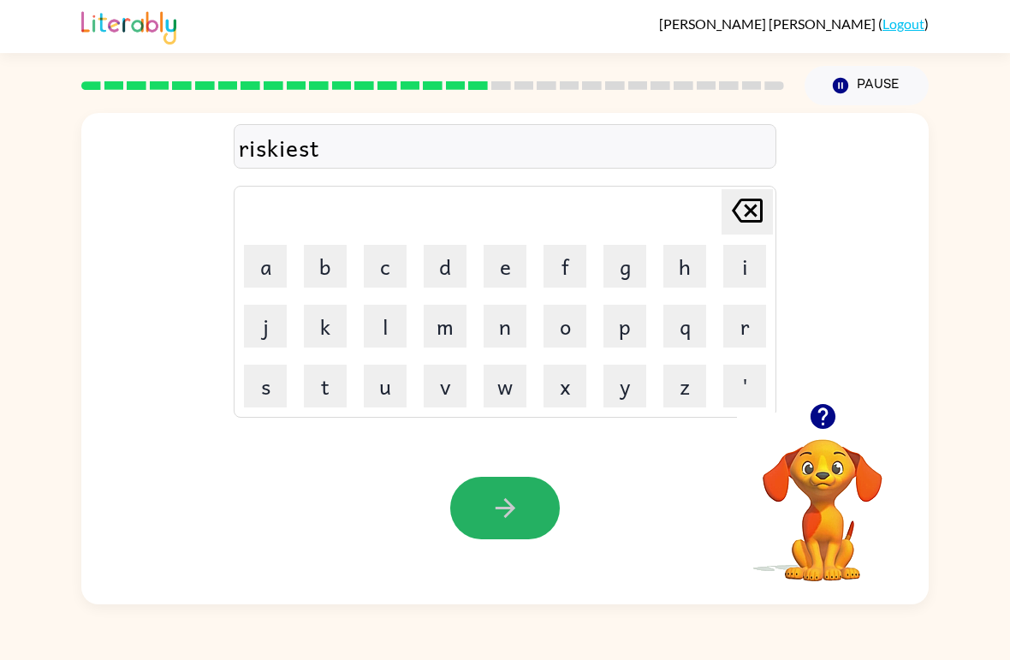
click at [507, 515] on icon "button" at bounding box center [505, 508] width 20 height 20
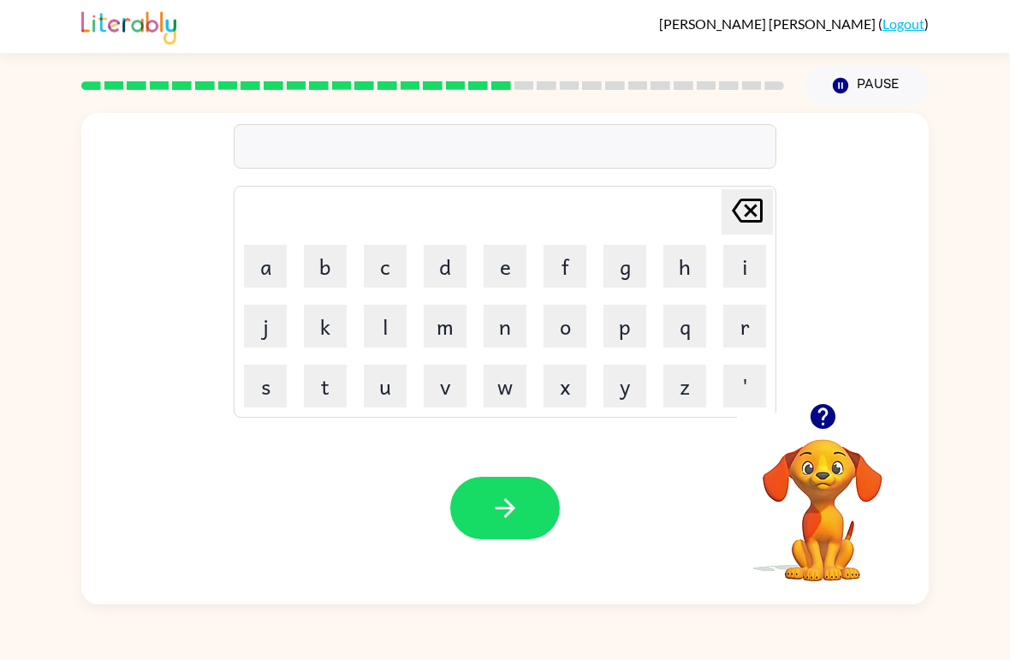
click at [406, 391] on button "u" at bounding box center [385, 386] width 43 height 43
click at [753, 323] on button "r" at bounding box center [744, 326] width 43 height 43
click at [387, 258] on button "c" at bounding box center [385, 266] width 43 height 43
click at [697, 270] on button "h" at bounding box center [685, 266] width 43 height 43
click at [501, 399] on button "w" at bounding box center [505, 386] width 43 height 43
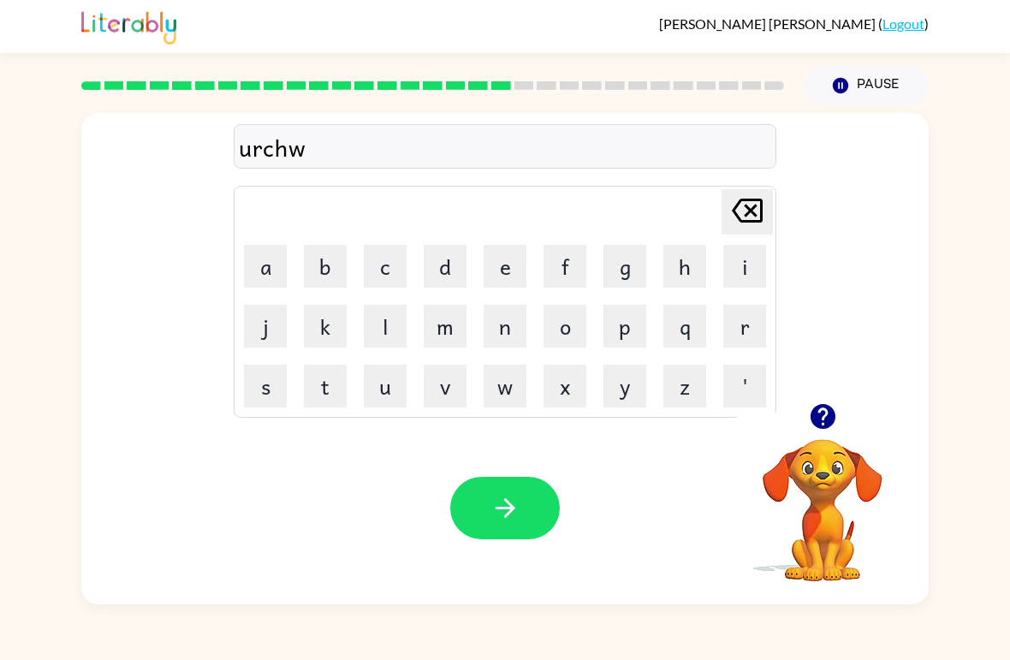
click at [271, 283] on button "a" at bounding box center [265, 266] width 43 height 43
click at [628, 401] on button "y" at bounding box center [625, 386] width 43 height 43
click at [513, 499] on icon "button" at bounding box center [506, 508] width 30 height 30
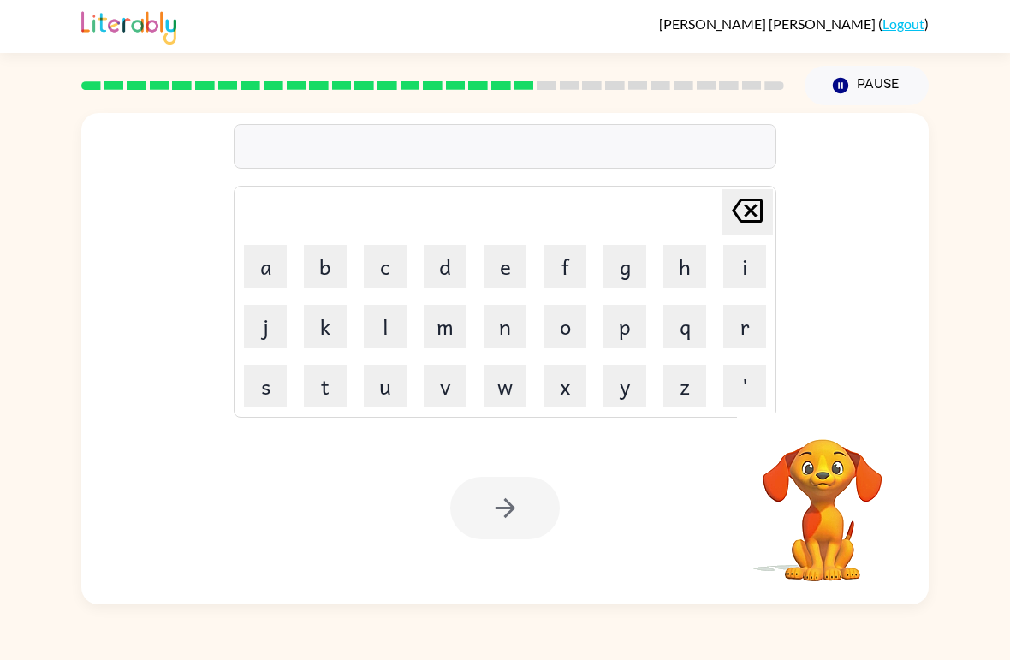
click at [562, 271] on button "f" at bounding box center [565, 266] width 43 height 43
click at [560, 337] on button "o" at bounding box center [565, 326] width 43 height 43
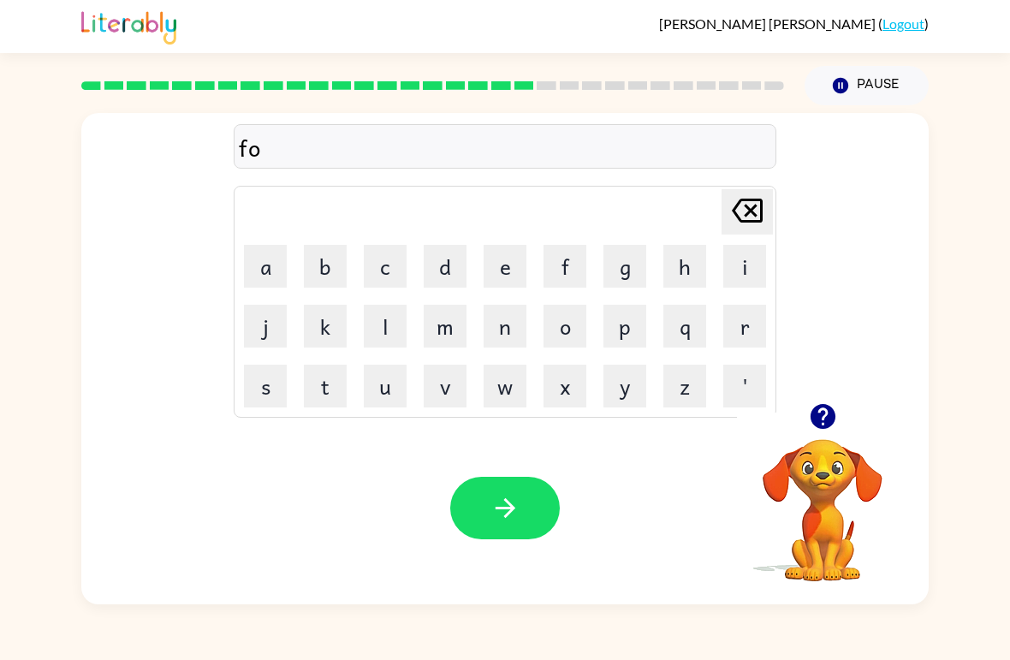
click at [397, 329] on button "l" at bounding box center [385, 326] width 43 height 43
click at [568, 337] on button "o" at bounding box center [565, 326] width 43 height 43
click at [442, 273] on button "d" at bounding box center [445, 266] width 43 height 43
click at [532, 532] on button "button" at bounding box center [505, 508] width 110 height 63
click at [265, 393] on button "s" at bounding box center [265, 386] width 43 height 43
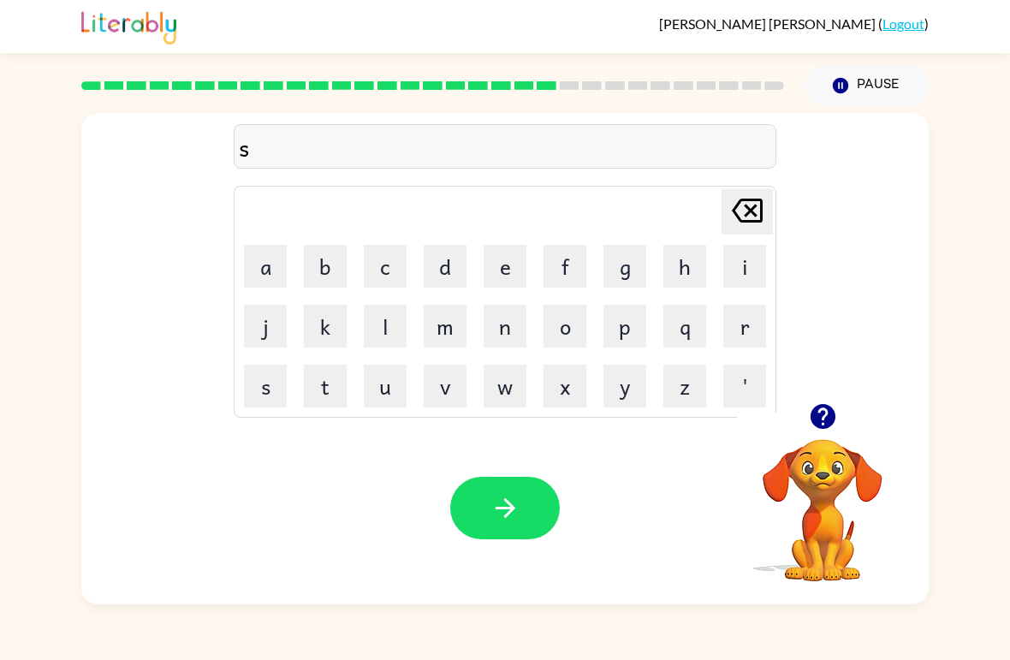
click at [487, 266] on button "e" at bounding box center [505, 266] width 43 height 43
click at [514, 342] on button "n" at bounding box center [505, 326] width 43 height 43
click at [337, 388] on button "t" at bounding box center [325, 386] width 43 height 43
click at [758, 275] on button "i" at bounding box center [744, 266] width 43 height 43
click at [638, 343] on button "p" at bounding box center [625, 326] width 43 height 43
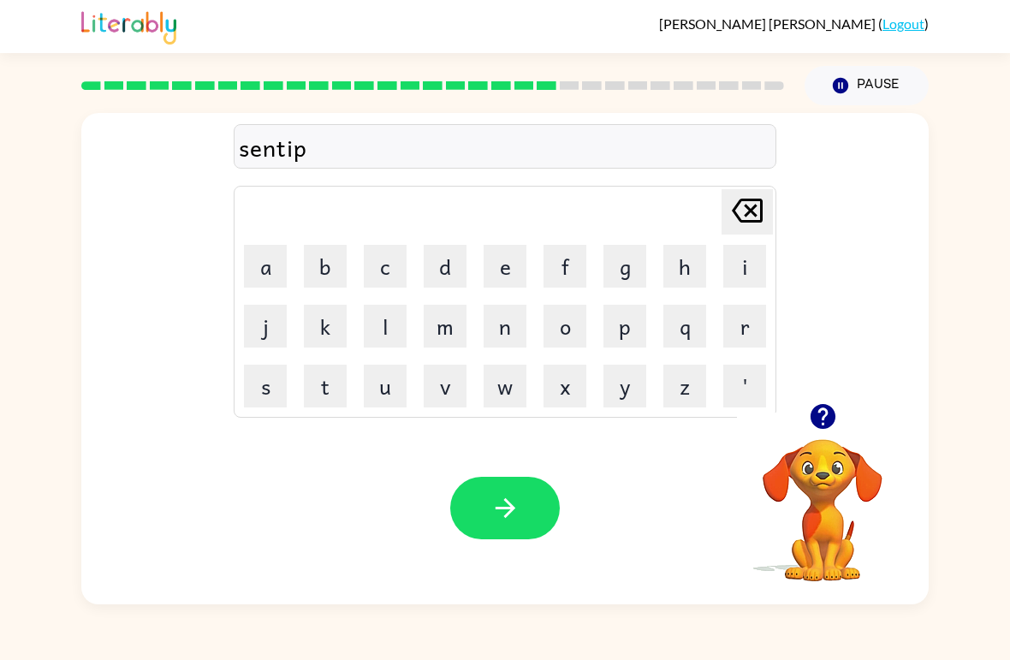
click at [747, 284] on button "i" at bounding box center [744, 266] width 43 height 43
click at [455, 267] on button "d" at bounding box center [445, 266] width 43 height 43
click at [497, 500] on icon "button" at bounding box center [506, 508] width 30 height 30
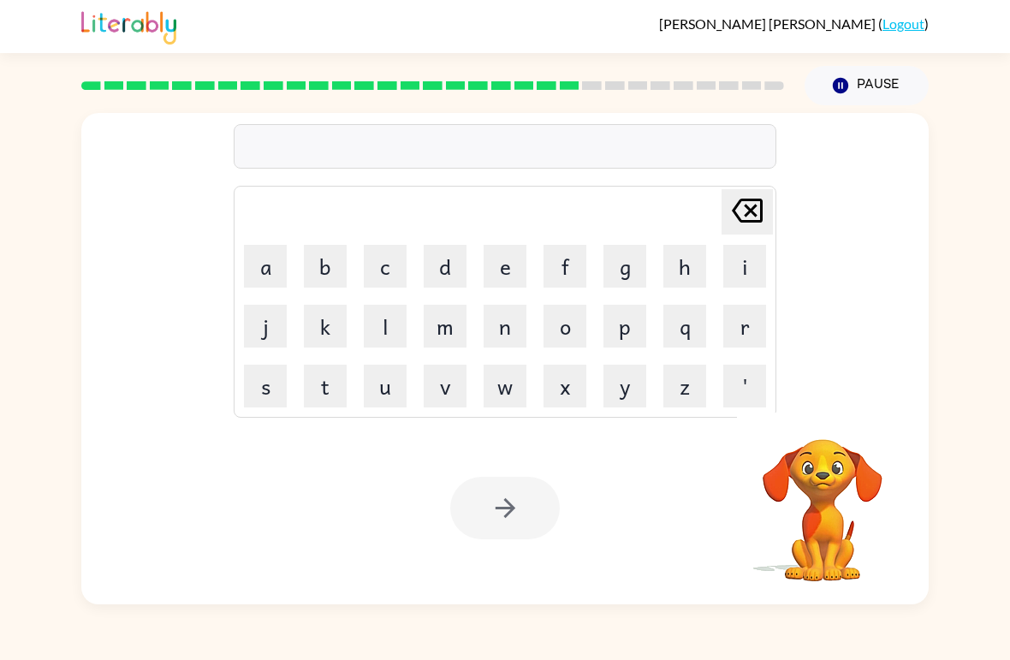
click at [259, 384] on button "s" at bounding box center [265, 386] width 43 height 43
click at [394, 396] on button "u" at bounding box center [385, 386] width 43 height 43
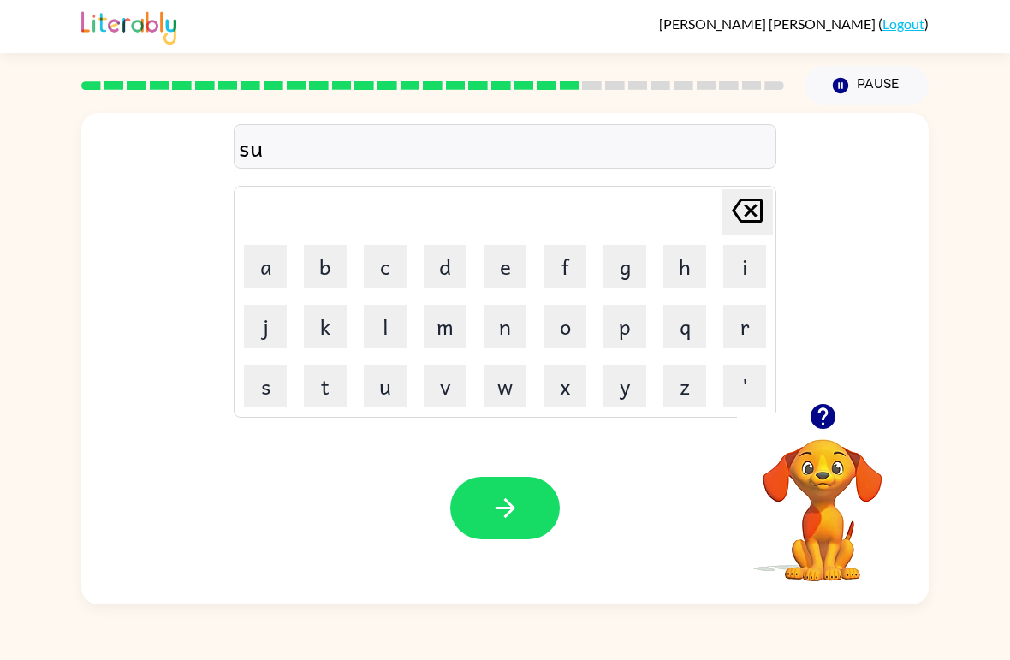
click at [261, 389] on button "s" at bounding box center [265, 386] width 43 height 43
click at [324, 396] on button "t" at bounding box center [325, 386] width 43 height 43
click at [264, 266] on button "a" at bounding box center [265, 266] width 43 height 43
click at [747, 271] on button "i" at bounding box center [744, 266] width 43 height 43
click at [496, 335] on button "n" at bounding box center [505, 326] width 43 height 43
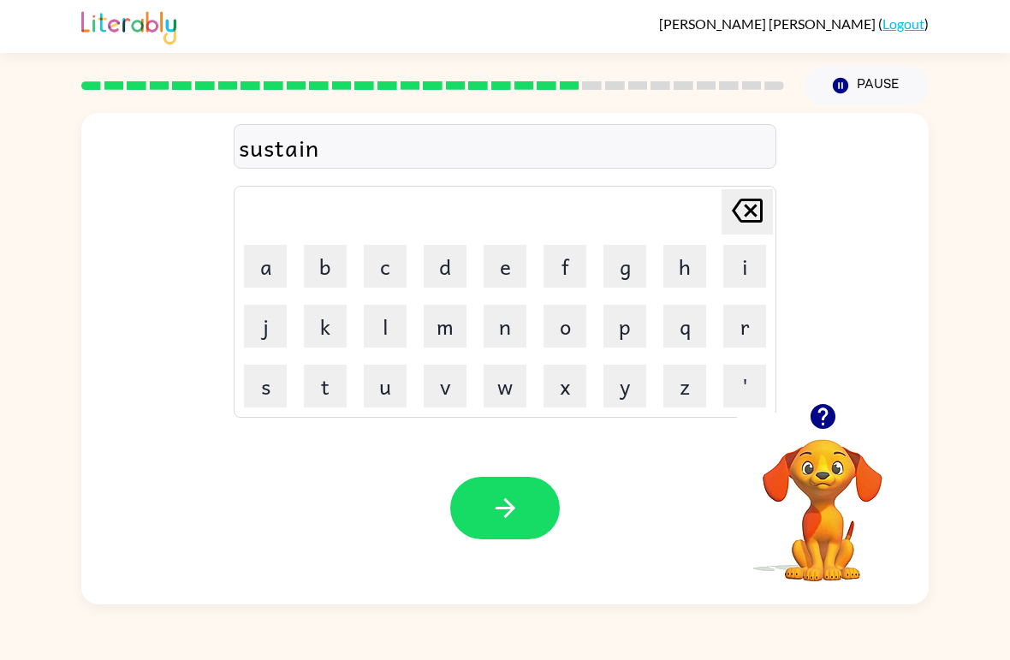
click at [505, 485] on button "button" at bounding box center [505, 508] width 110 height 63
click at [568, 269] on button "f" at bounding box center [565, 266] width 43 height 43
click at [582, 339] on button "o" at bounding box center [565, 326] width 43 height 43
click at [749, 326] on button "r" at bounding box center [744, 326] width 43 height 43
click at [447, 275] on button "d" at bounding box center [445, 266] width 43 height 43
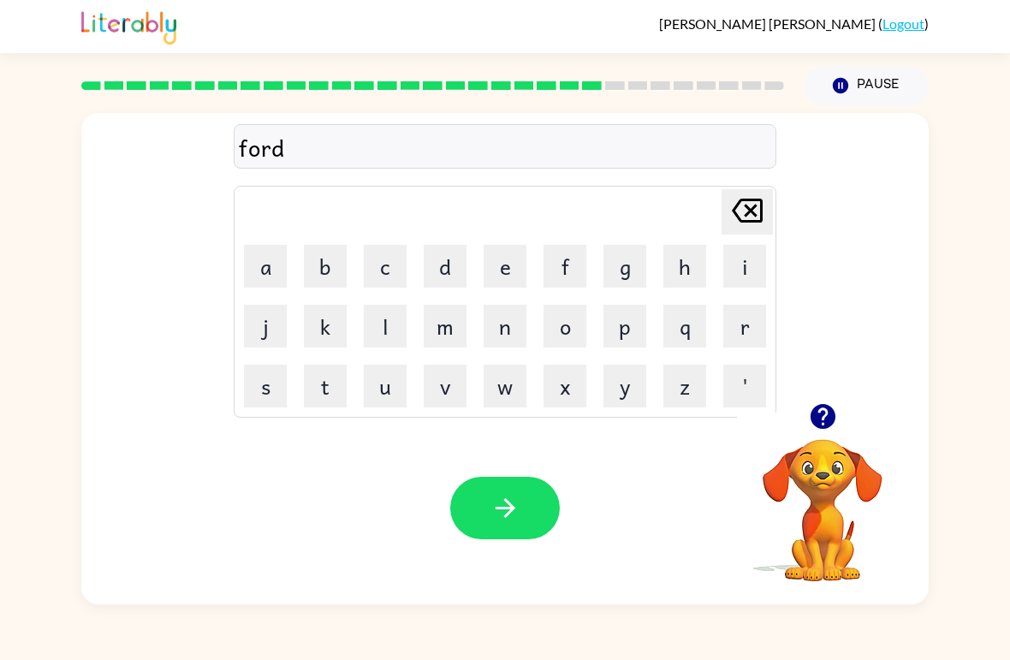
click at [511, 393] on button "w" at bounding box center [505, 386] width 43 height 43
click at [271, 253] on button "a" at bounding box center [265, 266] width 43 height 43
click at [753, 340] on button "r" at bounding box center [744, 326] width 43 height 43
click at [437, 271] on button "d" at bounding box center [445, 266] width 43 height 43
click at [504, 494] on icon "button" at bounding box center [506, 508] width 30 height 30
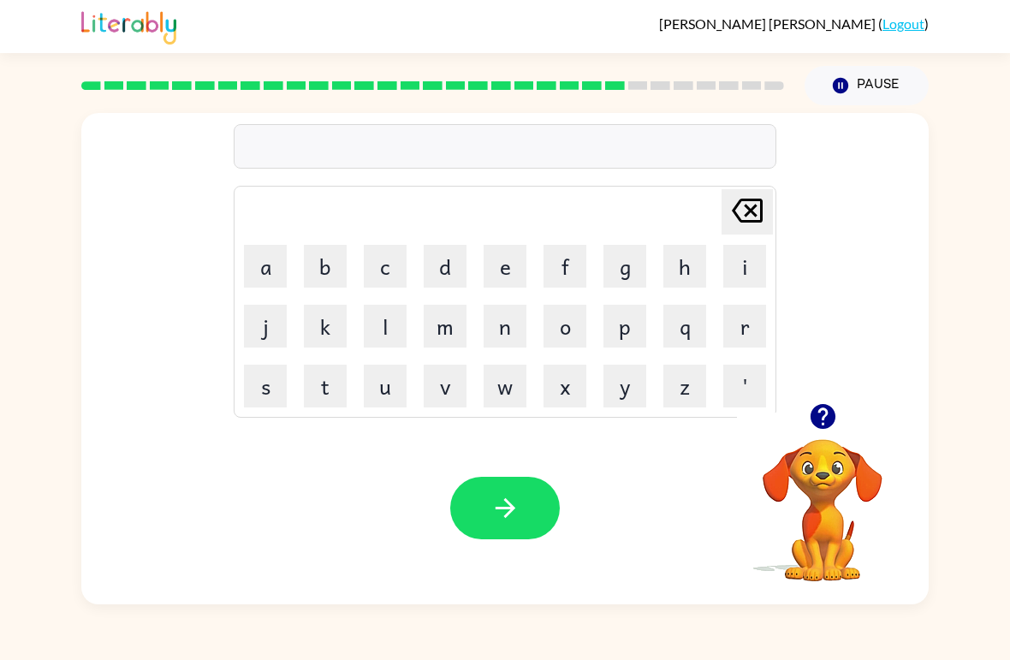
click at [749, 341] on button "r" at bounding box center [744, 326] width 43 height 43
click at [503, 265] on button "e" at bounding box center [505, 266] width 43 height 43
click at [371, 329] on button "l" at bounding box center [385, 326] width 43 height 43
click at [259, 271] on button "a" at bounding box center [265, 266] width 43 height 43
click at [448, 264] on button "d" at bounding box center [445, 266] width 43 height 43
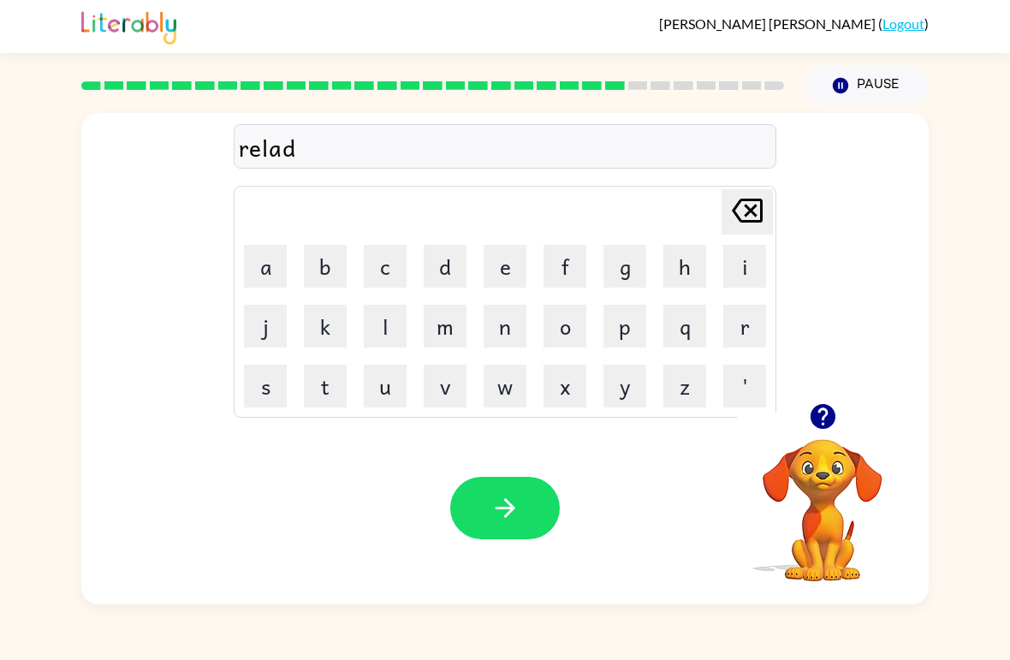
click at [491, 256] on button "e" at bounding box center [505, 266] width 43 height 43
click at [453, 267] on button "d" at bounding box center [445, 266] width 43 height 43
click at [509, 511] on icon "button" at bounding box center [506, 508] width 30 height 30
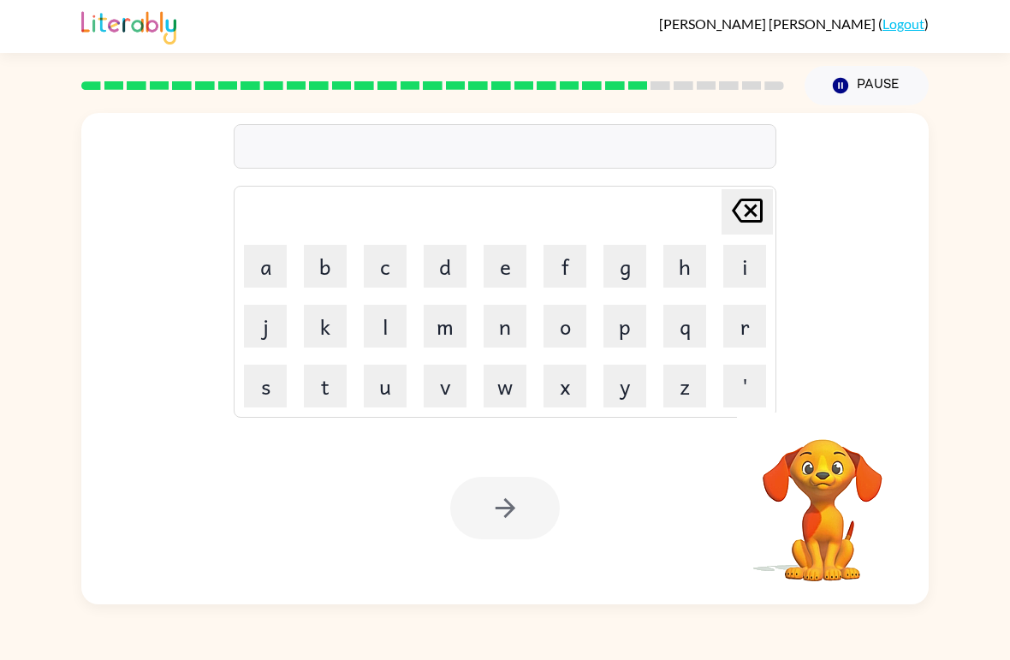
click at [628, 277] on button "g" at bounding box center [625, 266] width 43 height 43
click at [562, 333] on button "o" at bounding box center [565, 326] width 43 height 43
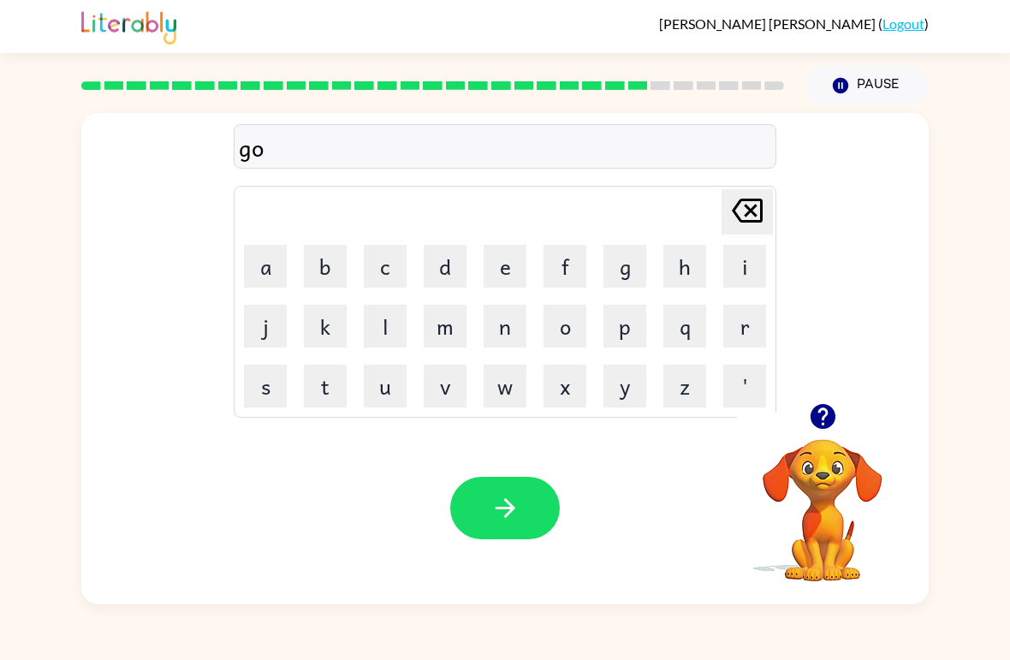
click at [343, 260] on button "b" at bounding box center [325, 266] width 43 height 43
click at [391, 330] on button "l" at bounding box center [385, 326] width 43 height 43
click at [731, 276] on button "i" at bounding box center [744, 266] width 43 height 43
click at [518, 329] on button "n" at bounding box center [505, 326] width 43 height 43
click at [542, 511] on button "button" at bounding box center [505, 508] width 110 height 63
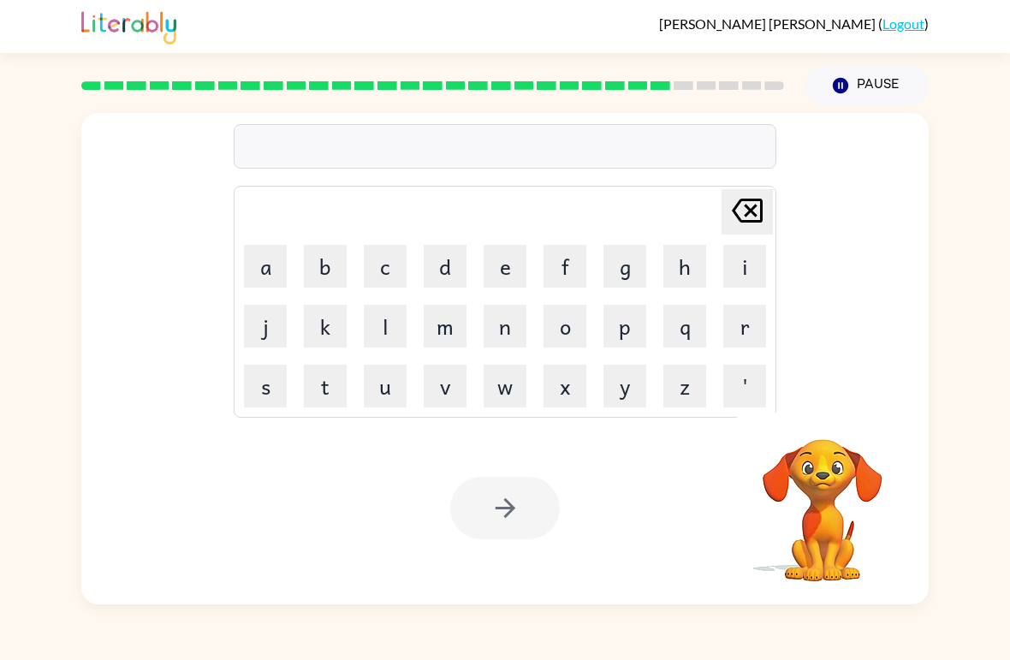
click at [387, 328] on button "l" at bounding box center [385, 326] width 43 height 43
click at [320, 274] on button "b" at bounding box center [325, 266] width 43 height 43
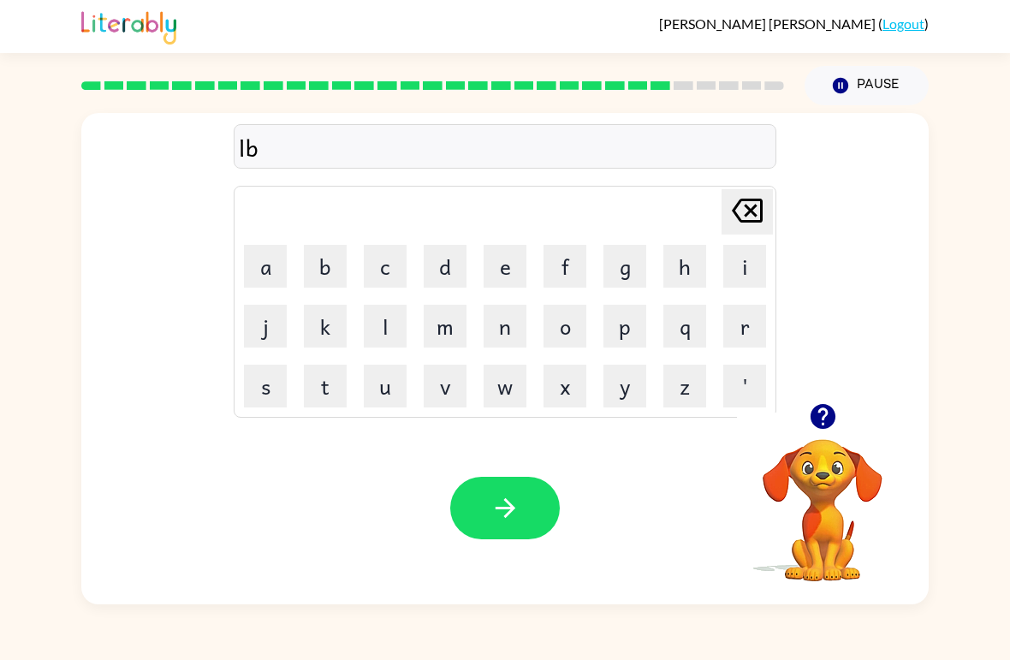
click at [492, 271] on button "e" at bounding box center [505, 266] width 43 height 43
click at [736, 226] on icon "Delete Delete last character input" at bounding box center [747, 210] width 41 height 41
click at [735, 226] on icon "Delete Delete last character input" at bounding box center [747, 210] width 41 height 41
click at [571, 333] on button "o" at bounding box center [565, 326] width 43 height 43
click at [458, 341] on button "m" at bounding box center [445, 326] width 43 height 43
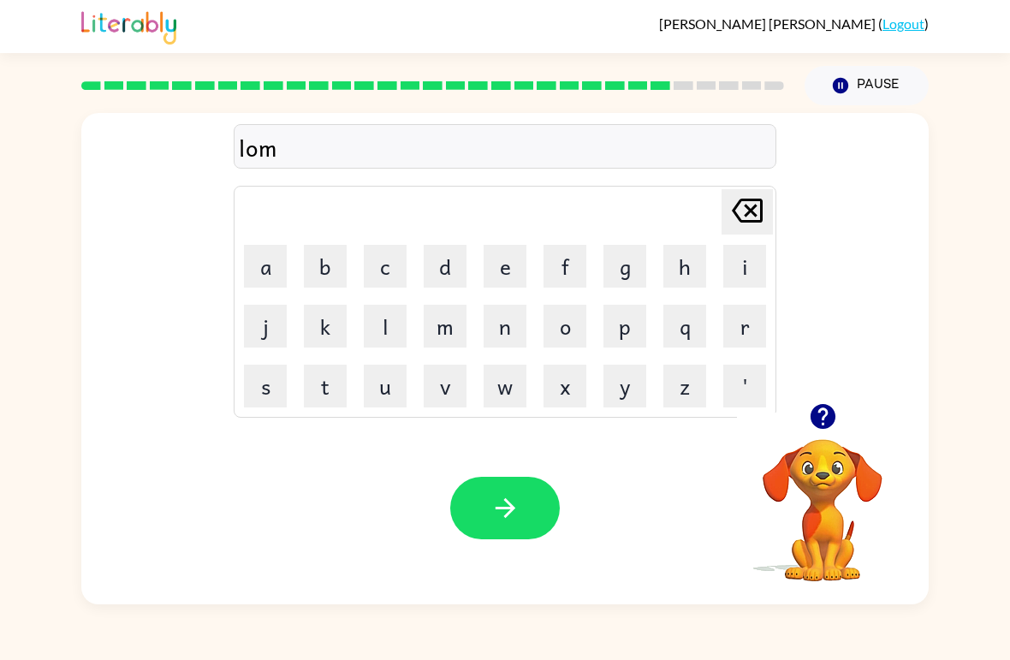
click at [325, 272] on button "b" at bounding box center [325, 266] width 43 height 43
click at [494, 271] on button "e" at bounding box center [505, 266] width 43 height 43
click at [745, 336] on button "r" at bounding box center [744, 326] width 43 height 43
click at [634, 277] on button "g" at bounding box center [625, 266] width 43 height 43
click at [253, 272] on button "a" at bounding box center [265, 266] width 43 height 43
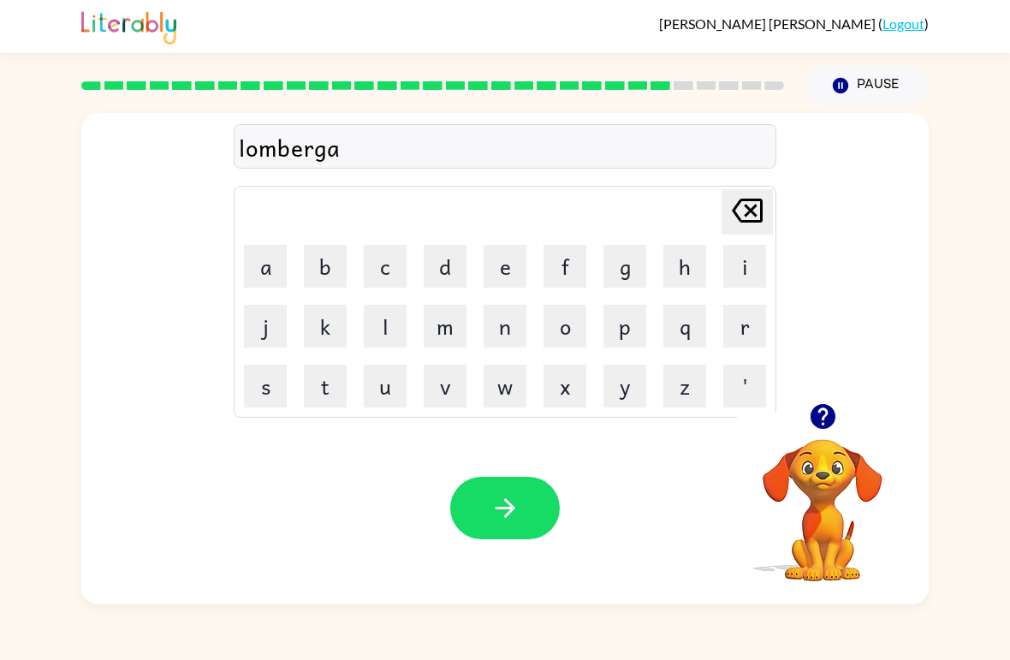
click at [328, 324] on button "k" at bounding box center [325, 326] width 43 height 43
click at [511, 276] on button "e" at bounding box center [505, 266] width 43 height 43
click at [747, 218] on icon "Delete Delete last character input" at bounding box center [747, 210] width 41 height 41
click at [531, 493] on button "button" at bounding box center [505, 508] width 110 height 63
click at [634, 346] on button "p" at bounding box center [625, 326] width 43 height 43
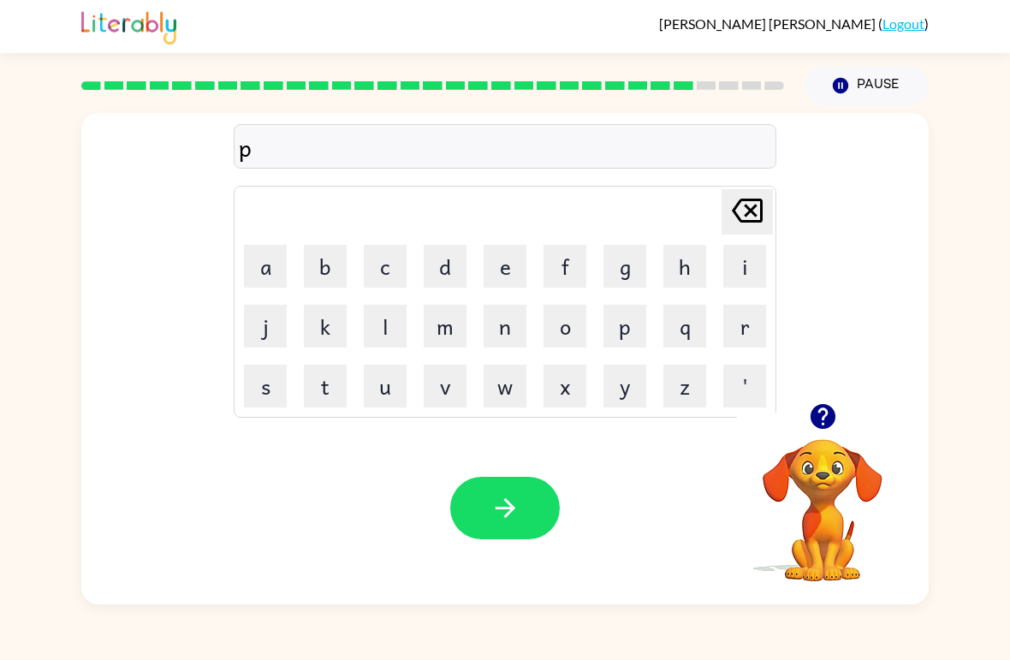
click at [747, 277] on button "i" at bounding box center [744, 266] width 43 height 43
click at [745, 330] on button "r" at bounding box center [744, 326] width 43 height 43
click at [267, 387] on button "s" at bounding box center [265, 386] width 43 height 43
click at [557, 507] on button "button" at bounding box center [505, 508] width 110 height 63
click at [330, 392] on button "t" at bounding box center [325, 386] width 43 height 43
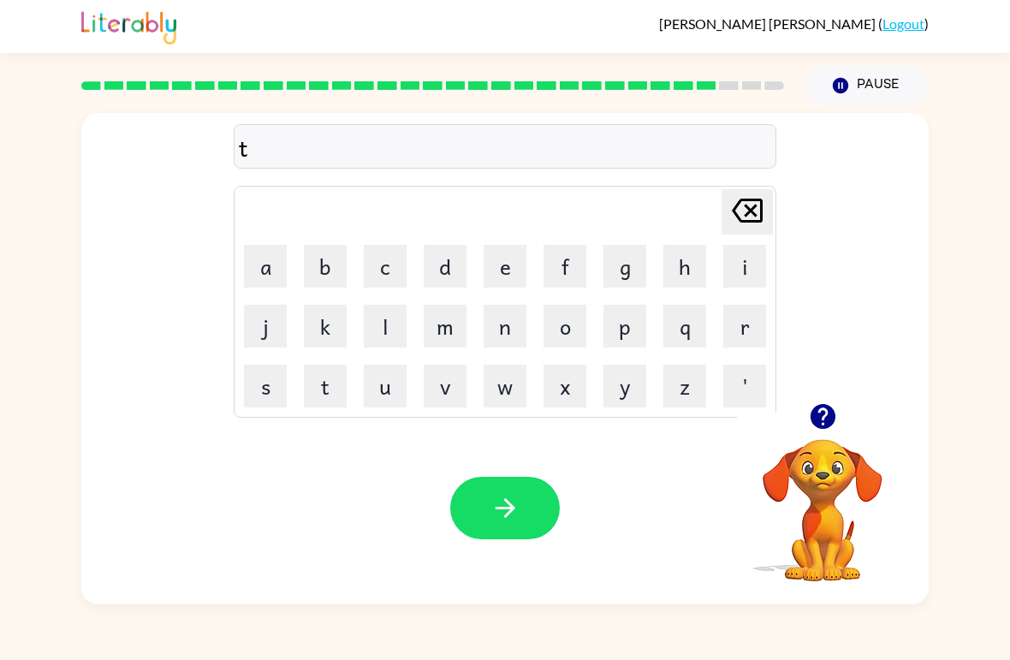
click at [701, 277] on button "h" at bounding box center [685, 266] width 43 height 43
click at [749, 275] on button "i" at bounding box center [744, 266] width 43 height 43
click at [509, 335] on button "n" at bounding box center [505, 326] width 43 height 43
click at [539, 507] on button "button" at bounding box center [505, 508] width 110 height 63
click at [515, 551] on div "Your browser must support playing .mp4 files to use Literably. Please try using…" at bounding box center [505, 508] width 848 height 193
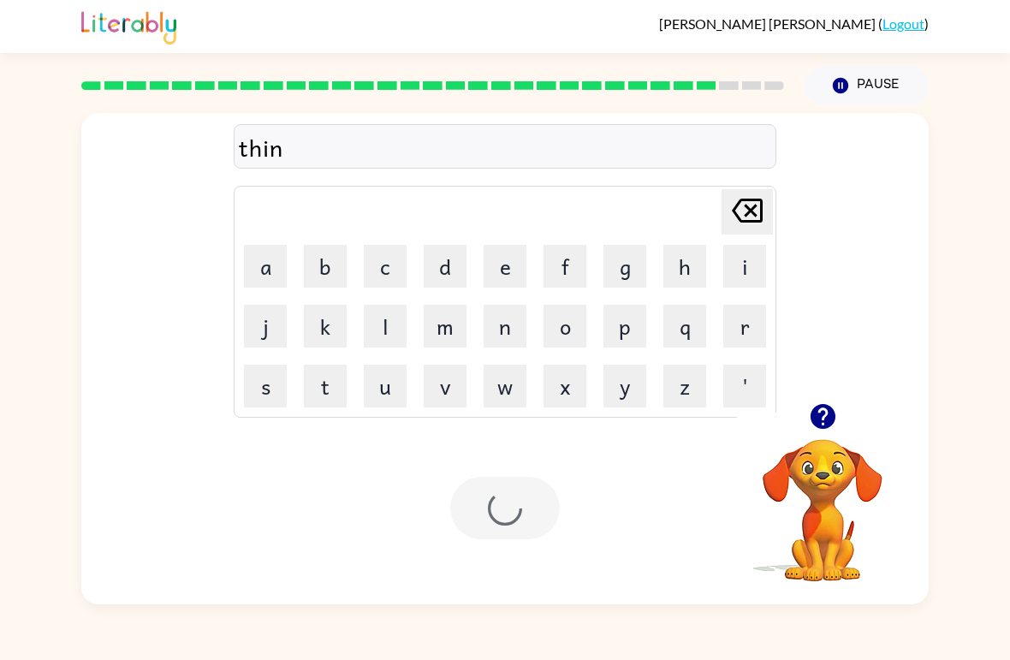
click at [827, 436] on button "button" at bounding box center [823, 417] width 44 height 44
click at [747, 214] on icon at bounding box center [747, 211] width 31 height 24
click at [746, 213] on icon "Delete Delete last character input" at bounding box center [747, 210] width 41 height 41
click at [741, 228] on icon "Delete Delete last character input" at bounding box center [747, 210] width 41 height 41
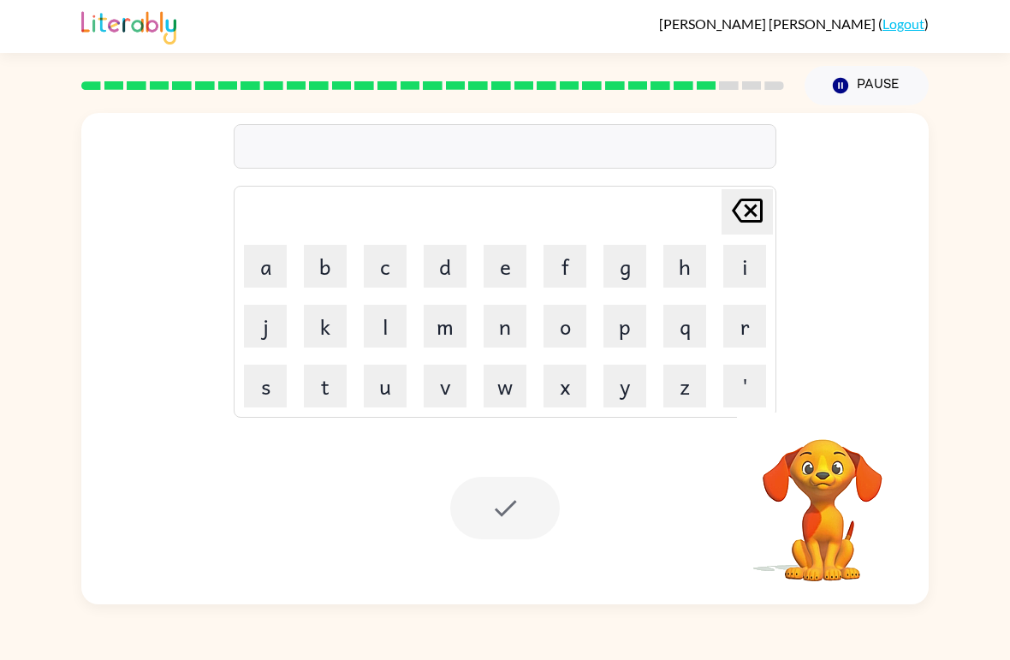
click at [740, 222] on icon at bounding box center [747, 211] width 31 height 24
click at [979, 138] on div "Delete Delete last character input a b c d e f g h i j k l m n o p q r s t u v …" at bounding box center [505, 354] width 1010 height 499
click at [269, 390] on button "s" at bounding box center [265, 386] width 43 height 43
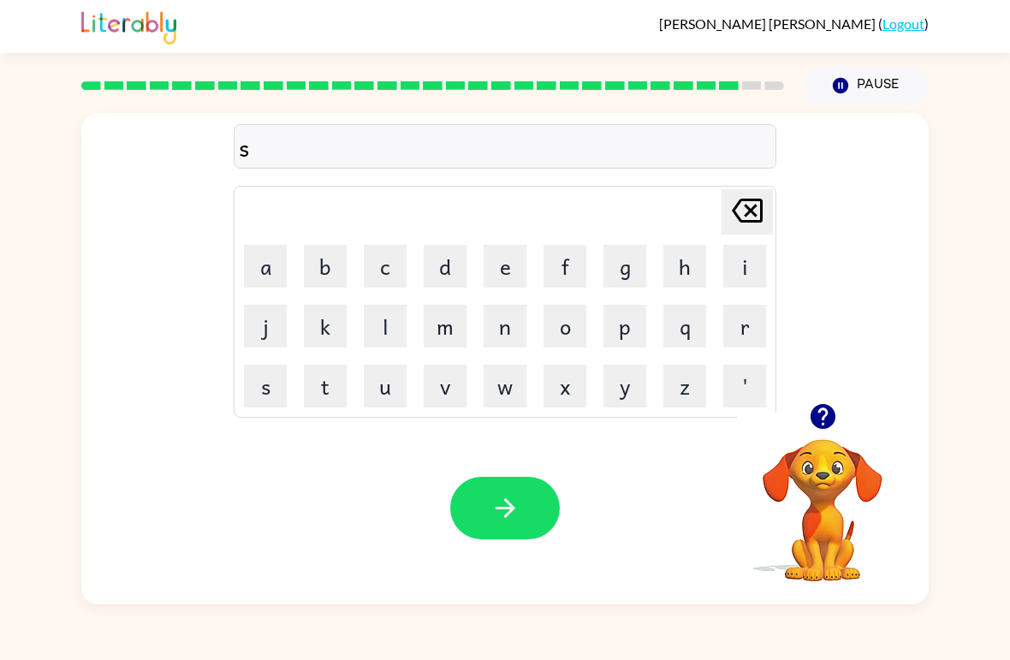
click at [732, 254] on button "i" at bounding box center [744, 266] width 43 height 43
click at [382, 328] on button "l" at bounding box center [385, 326] width 43 height 43
click at [443, 398] on button "v" at bounding box center [445, 386] width 43 height 43
click at [499, 272] on button "e" at bounding box center [505, 266] width 43 height 43
click at [741, 333] on button "r" at bounding box center [744, 326] width 43 height 43
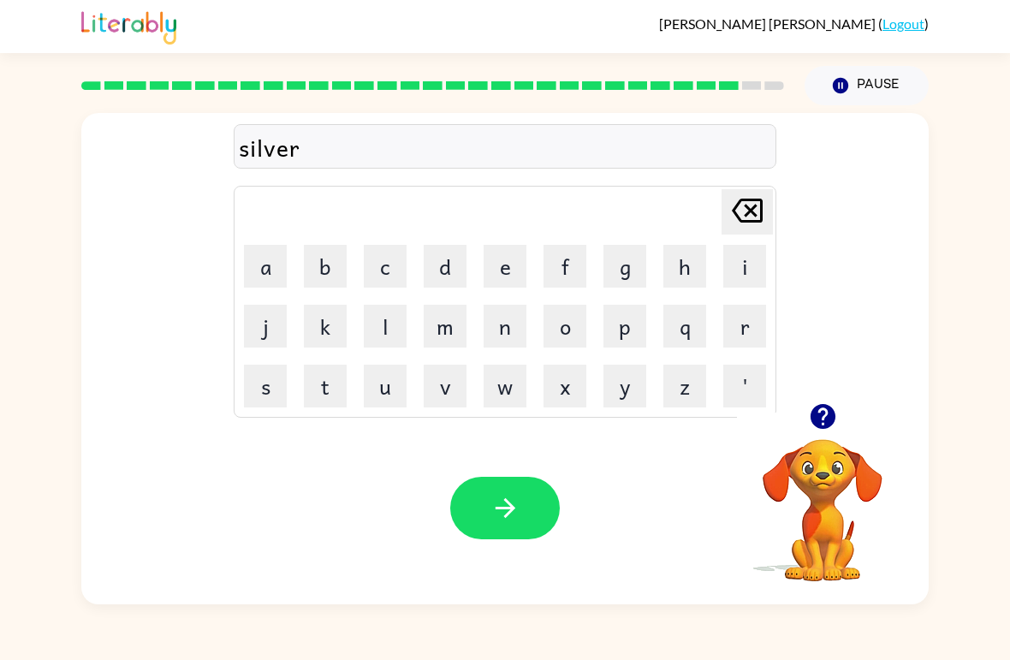
click at [499, 396] on button "w" at bounding box center [505, 386] width 43 height 43
click at [271, 275] on button "a" at bounding box center [265, 266] width 43 height 43
click at [747, 334] on button "r" at bounding box center [744, 326] width 43 height 43
click at [499, 281] on button "e" at bounding box center [505, 266] width 43 height 43
click at [526, 523] on button "button" at bounding box center [505, 508] width 110 height 63
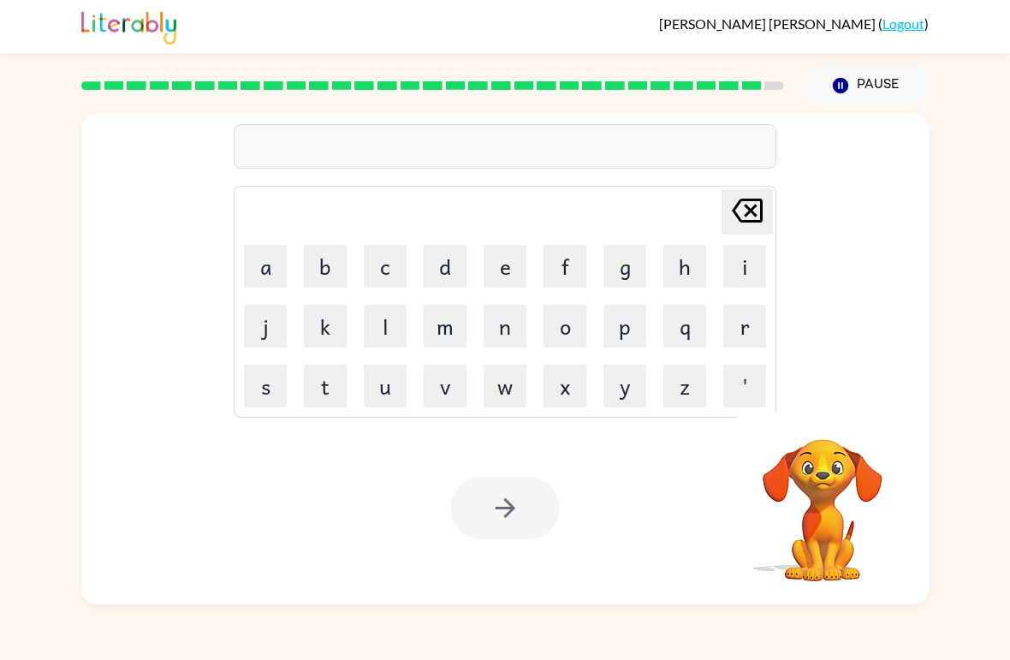
click at [396, 391] on button "u" at bounding box center [385, 386] width 43 height 43
click at [511, 336] on button "n" at bounding box center [505, 326] width 43 height 43
click at [271, 274] on button "a" at bounding box center [265, 266] width 43 height 43
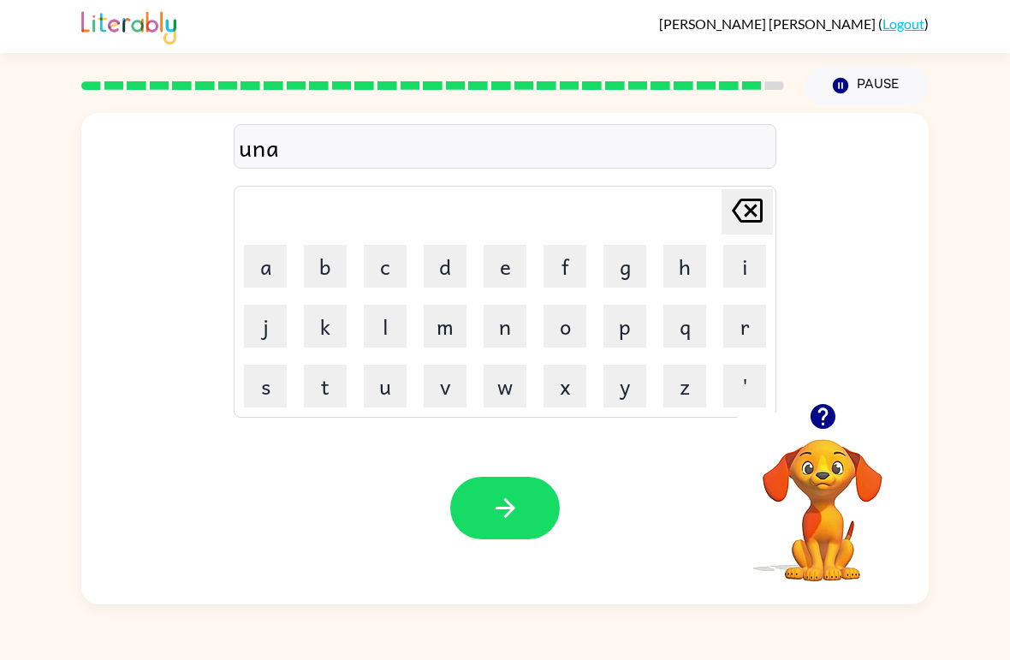
click at [565, 275] on button "f" at bounding box center [565, 266] width 43 height 43
click at [756, 316] on button "r" at bounding box center [744, 326] width 43 height 43
click at [259, 281] on button "a" at bounding box center [265, 266] width 43 height 43
click at [745, 275] on button "i" at bounding box center [744, 266] width 43 height 43
click at [446, 277] on button "d" at bounding box center [445, 266] width 43 height 43
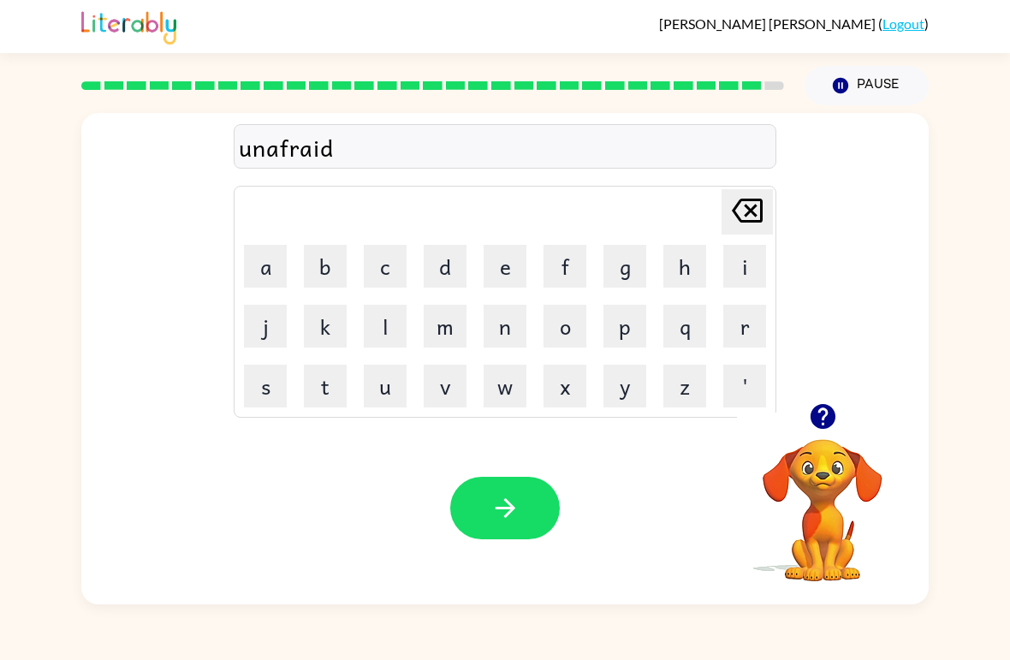
click at [557, 506] on button "button" at bounding box center [505, 508] width 110 height 63
